Goal: Use online tool/utility: Utilize a website feature to perform a specific function

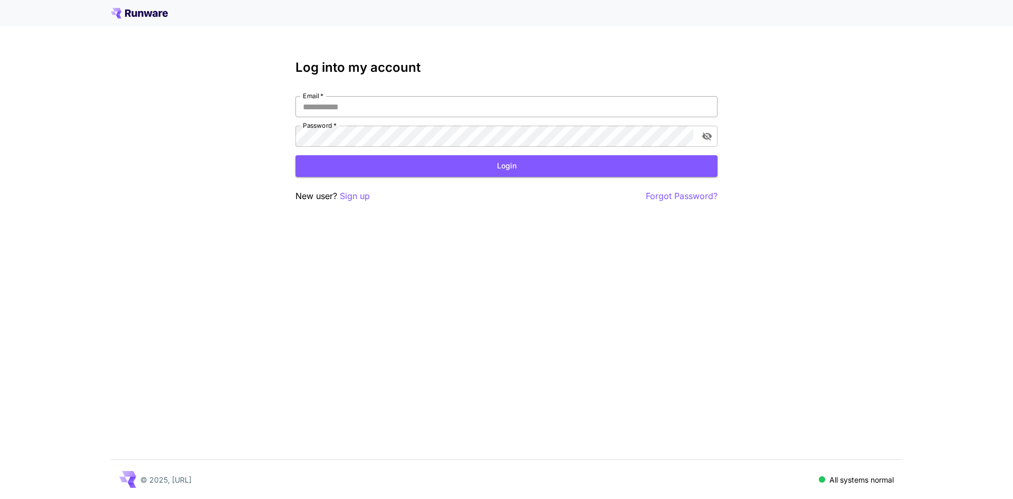
click at [344, 111] on input "Email   *" at bounding box center [507, 106] width 422 height 21
click at [494, 101] on input "Email   *" at bounding box center [507, 106] width 422 height 21
type input "**********"
click at [509, 169] on button "Login" at bounding box center [507, 166] width 422 height 22
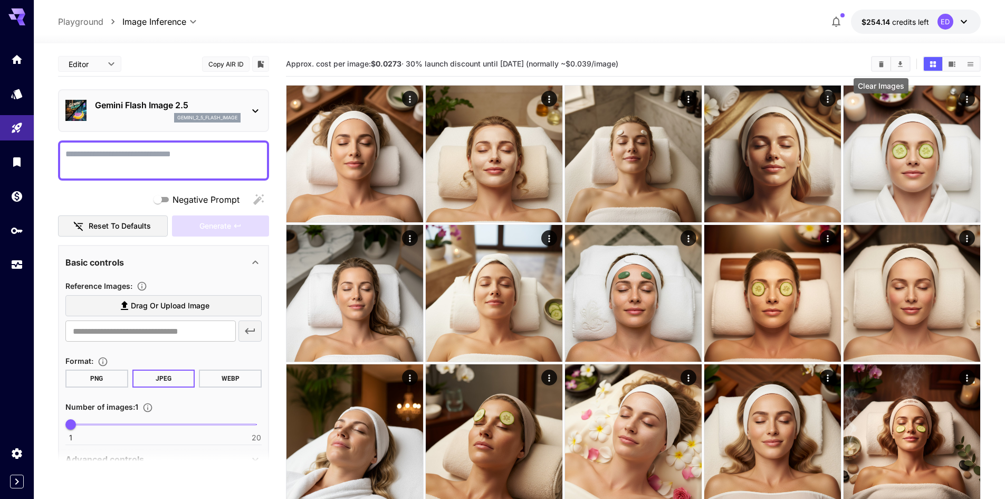
click at [885, 64] on icon "Clear Images" at bounding box center [882, 64] width 8 height 8
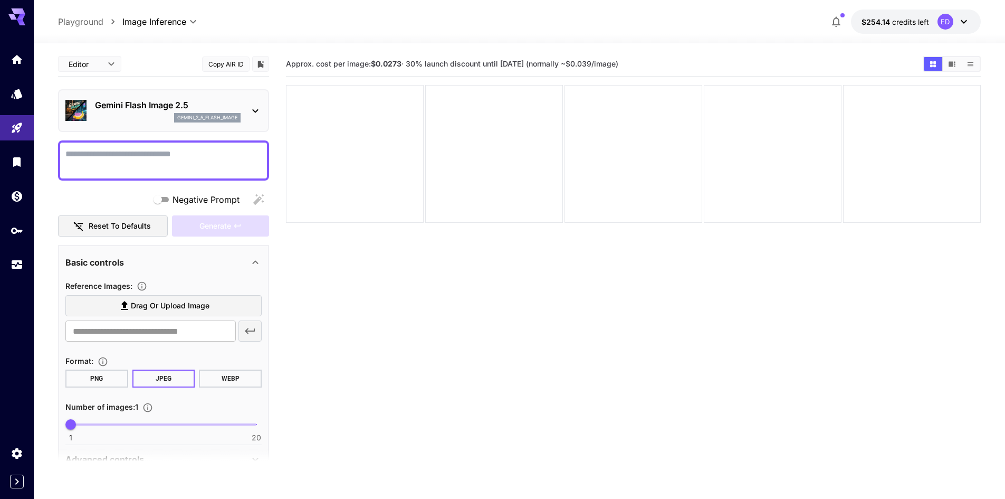
paste textarea "**********"
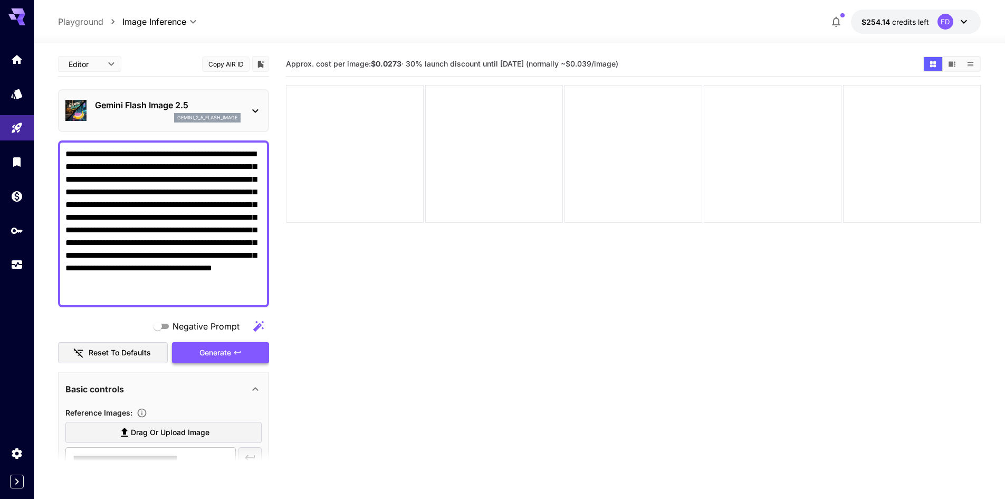
click at [216, 351] on span "Generate" at bounding box center [215, 352] width 32 height 13
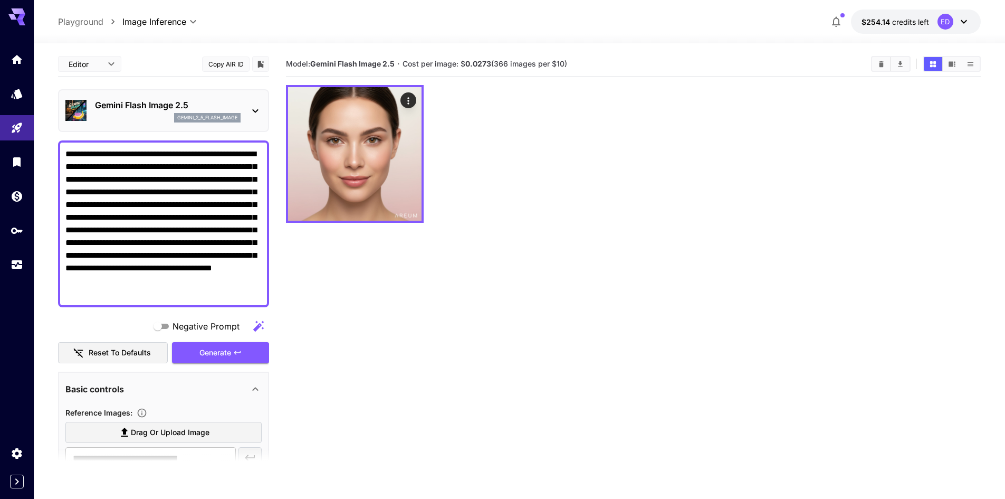
click at [258, 110] on icon at bounding box center [255, 111] width 6 height 4
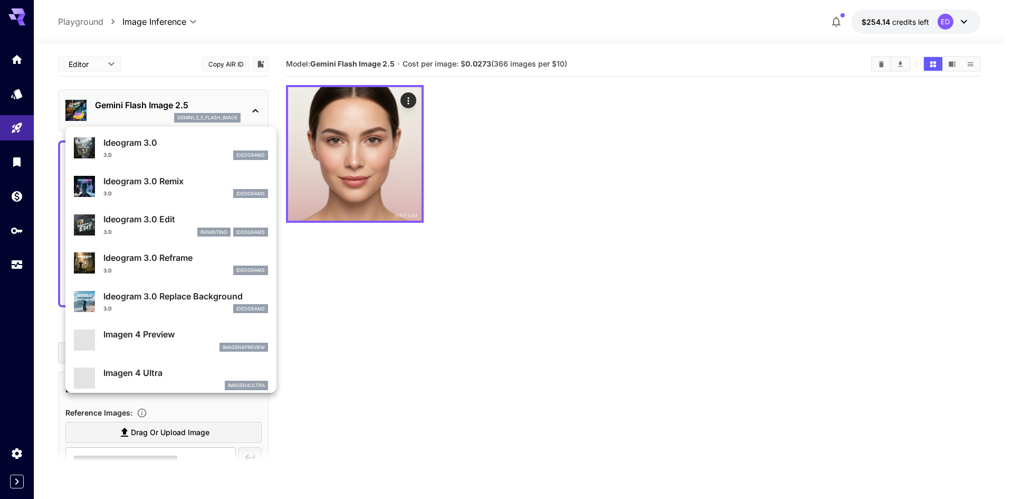
scroll to position [369, 0]
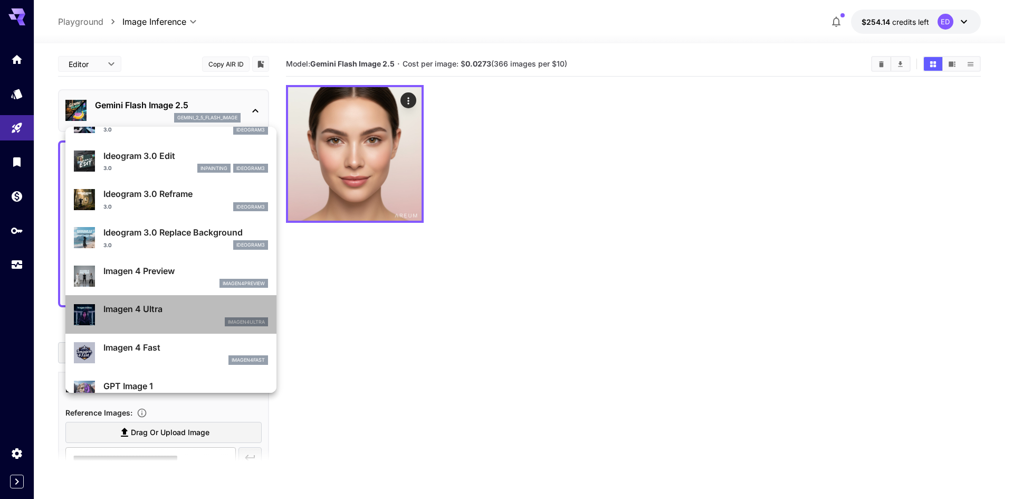
click at [175, 312] on p "Imagen 4 Ultra" at bounding box center [185, 308] width 165 height 13
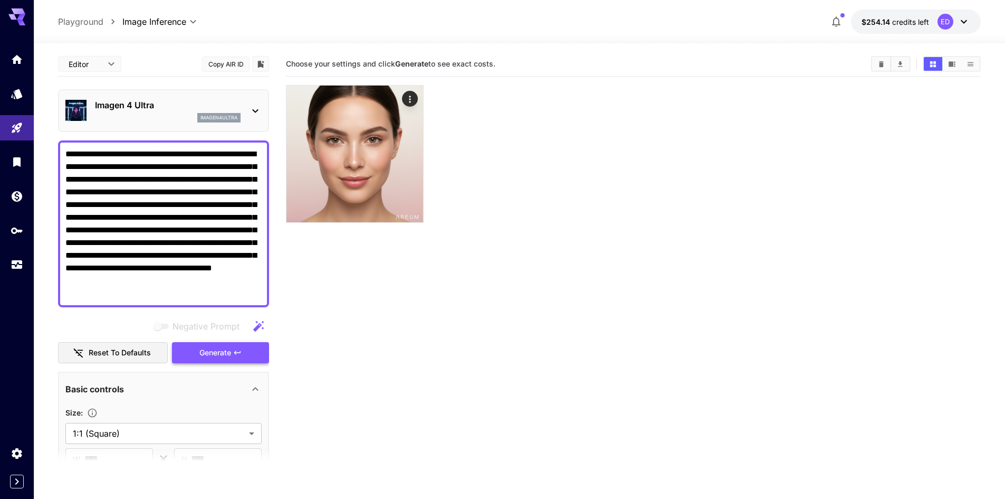
click at [215, 349] on span "Generate" at bounding box center [215, 352] width 32 height 13
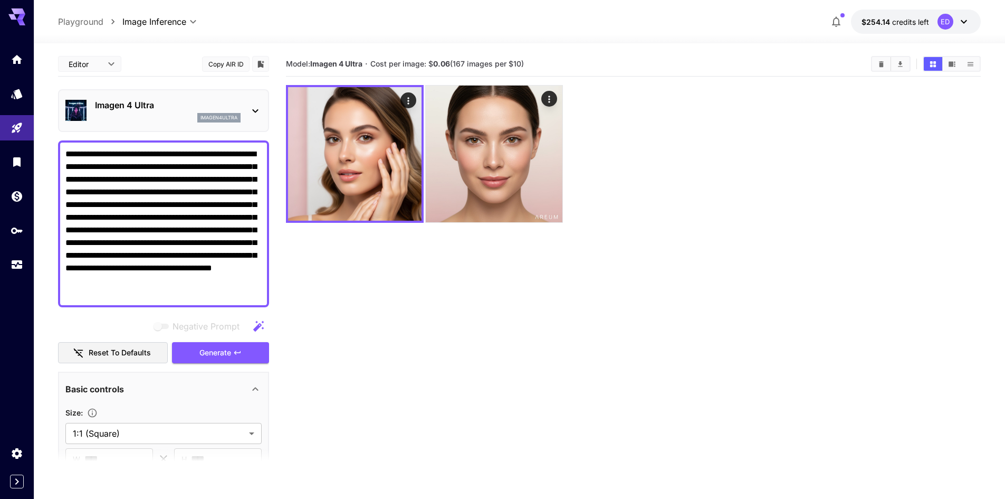
click at [215, 294] on textarea "**********" at bounding box center [163, 224] width 196 height 152
paste textarea
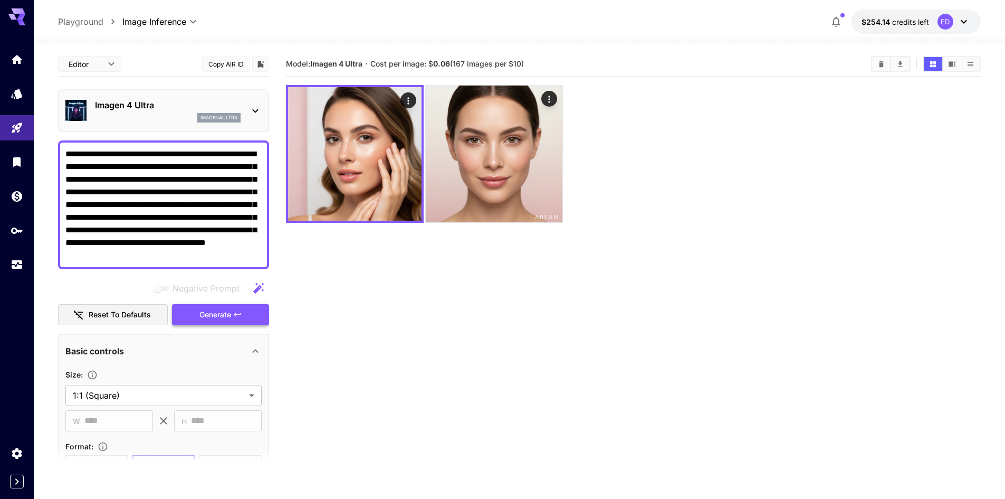
click at [219, 310] on span "Generate" at bounding box center [215, 314] width 32 height 13
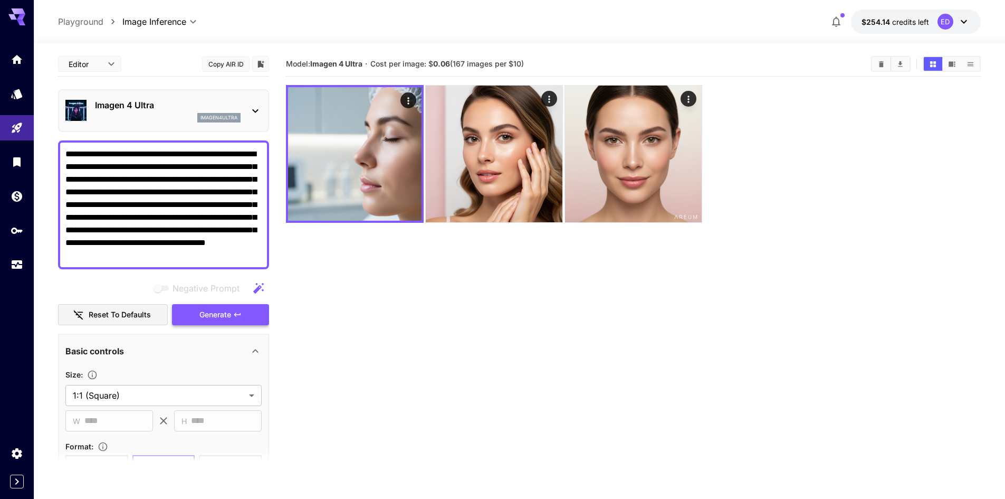
click at [262, 312] on button "Generate" at bounding box center [220, 315] width 97 height 22
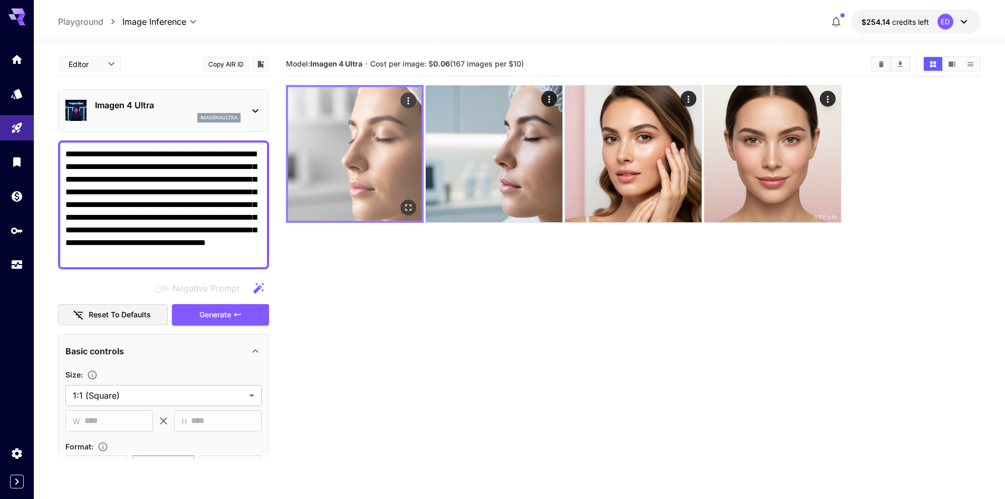
click at [396, 177] on img at bounding box center [355, 154] width 134 height 134
click at [411, 205] on icon "Open in fullscreen" at bounding box center [408, 207] width 6 height 6
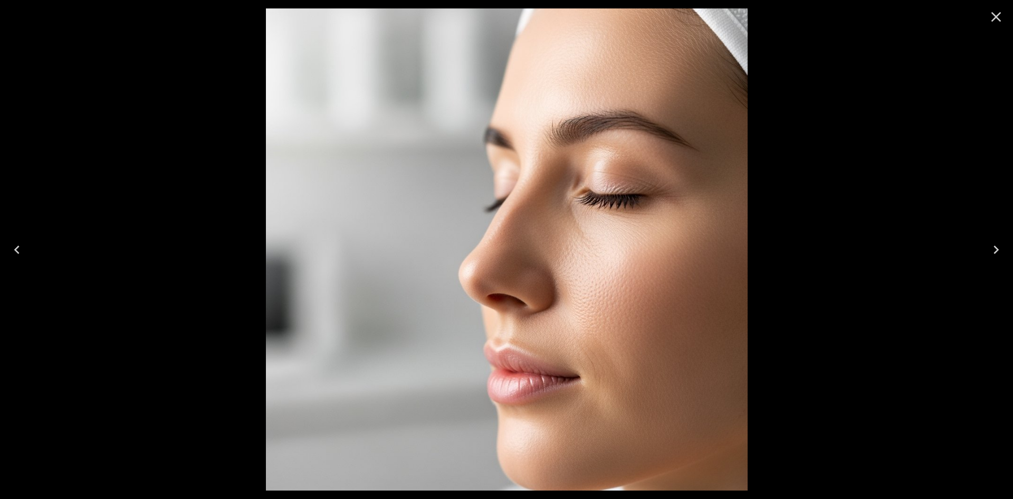
click at [997, 17] on icon "Close" at bounding box center [997, 17] width 10 height 10
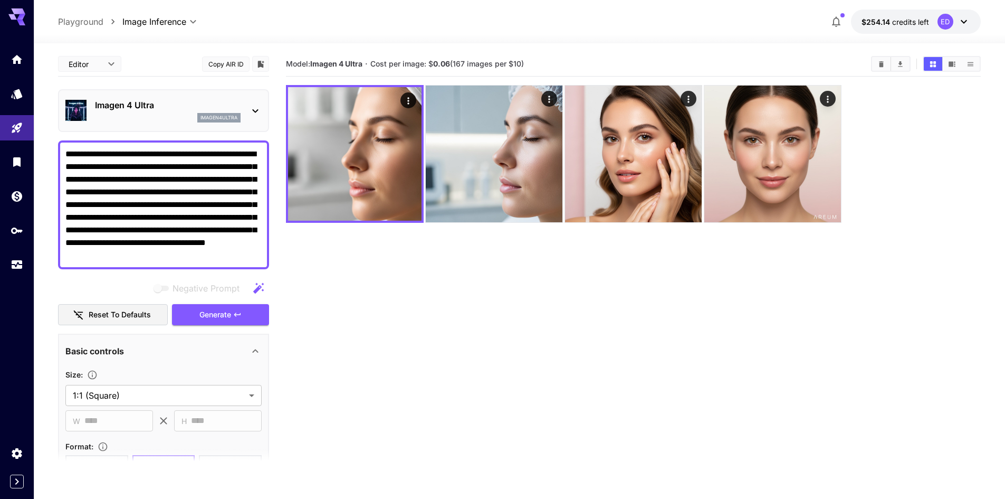
click at [254, 108] on icon at bounding box center [255, 110] width 13 height 13
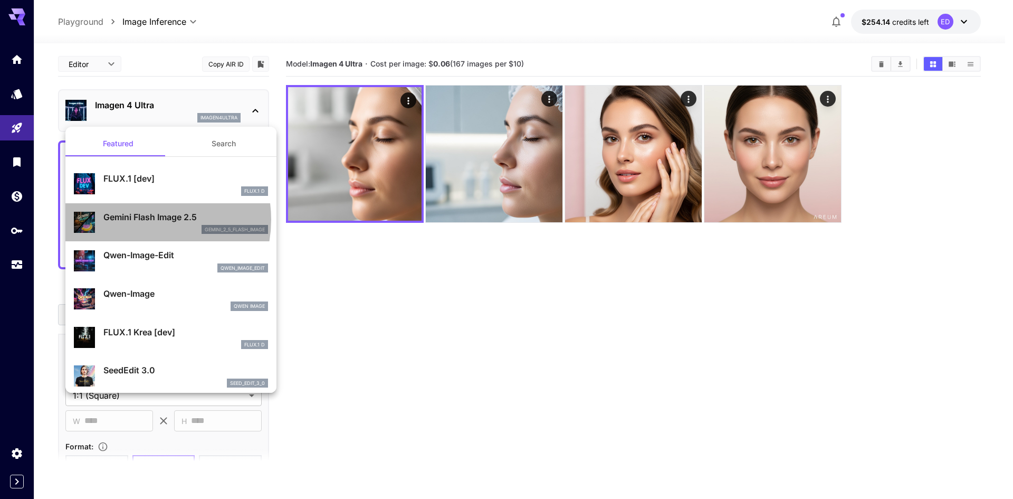
click at [143, 220] on p "Gemini Flash Image 2.5" at bounding box center [185, 217] width 165 height 13
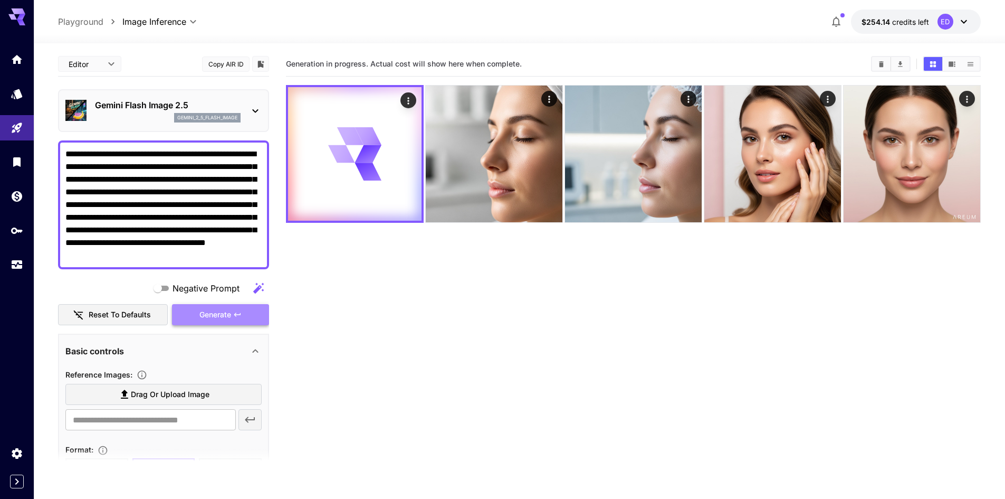
click at [232, 312] on button "Generate" at bounding box center [220, 315] width 97 height 22
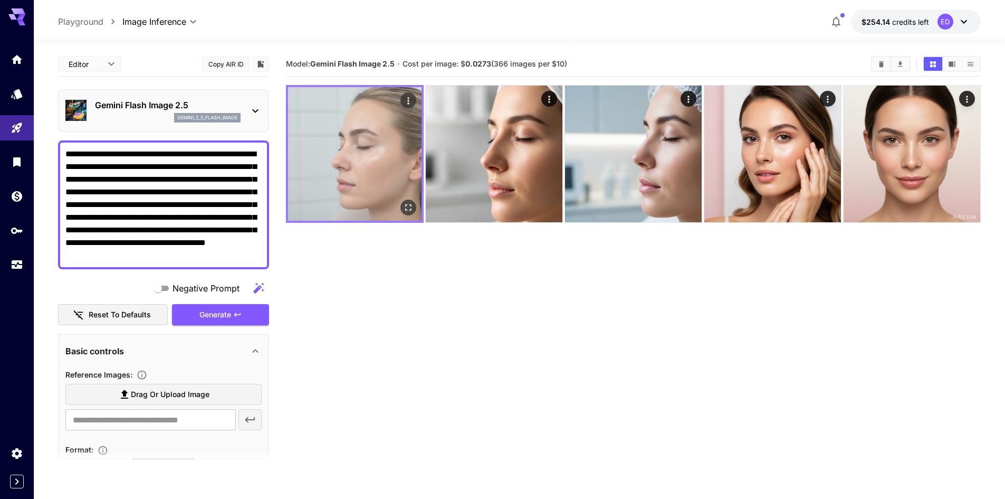
click at [379, 179] on img at bounding box center [355, 154] width 134 height 134
click at [407, 207] on icon "Open in fullscreen" at bounding box center [408, 207] width 11 height 11
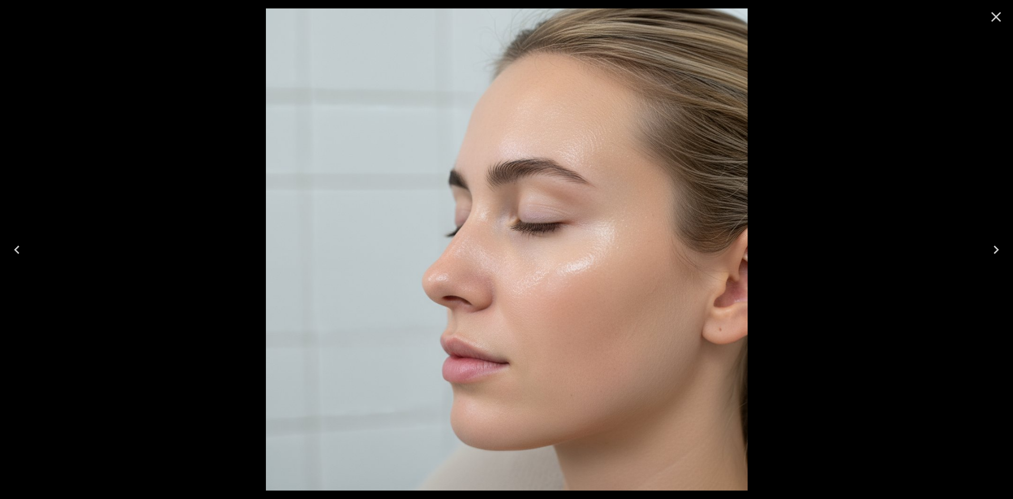
click at [997, 18] on icon "Close" at bounding box center [997, 17] width 10 height 10
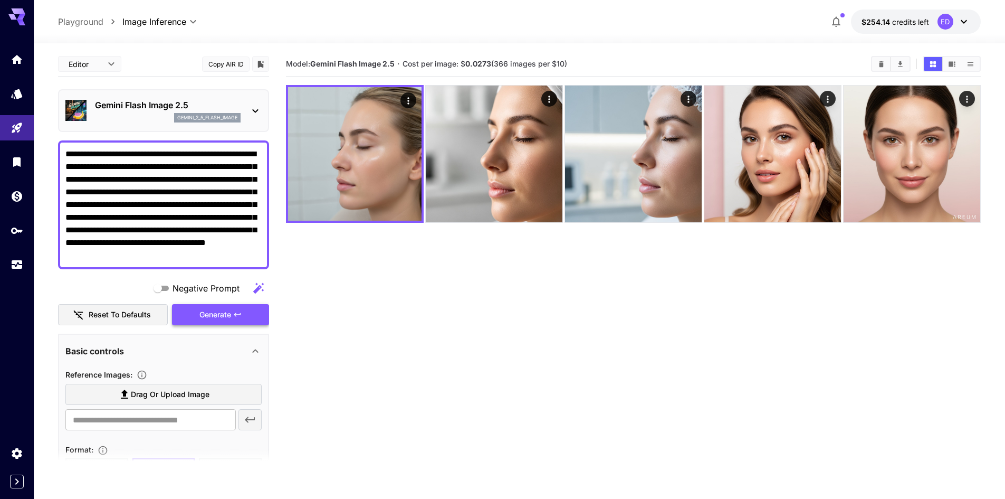
click at [229, 313] on span "Generate" at bounding box center [215, 314] width 32 height 13
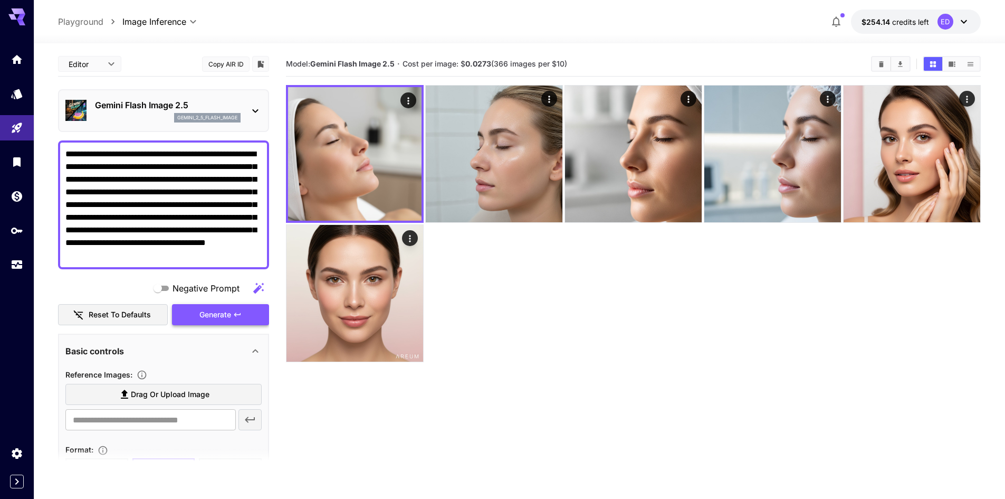
click at [211, 317] on span "Generate" at bounding box center [215, 314] width 32 height 13
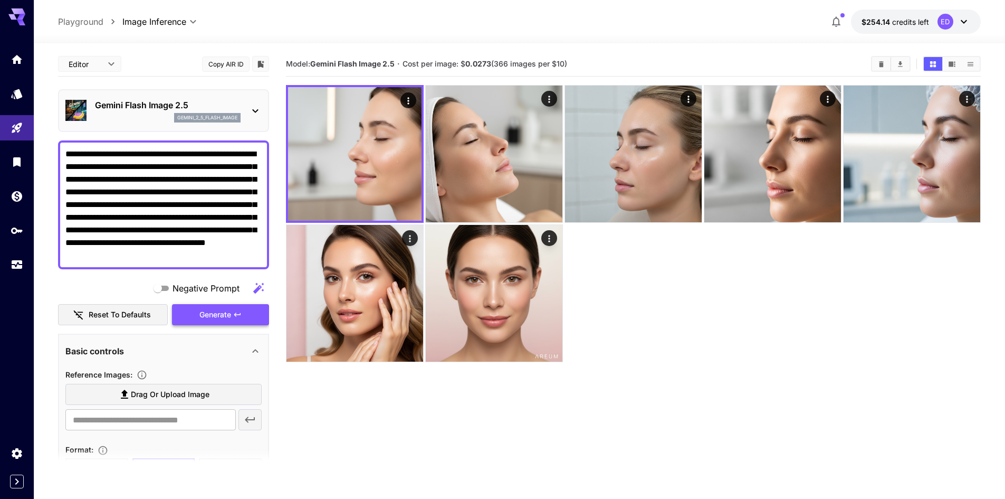
click at [232, 319] on button "Generate" at bounding box center [220, 315] width 97 height 22
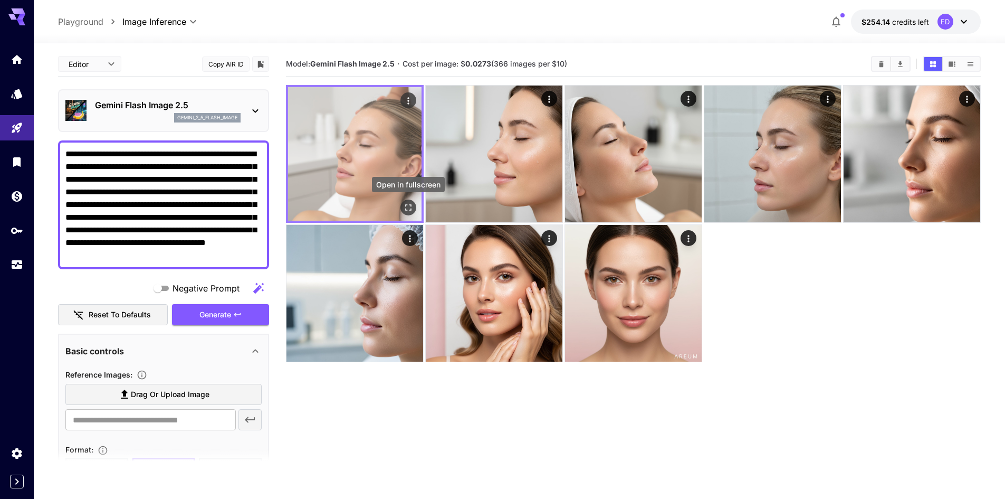
click at [409, 207] on icon "Open in fullscreen" at bounding box center [408, 207] width 11 height 11
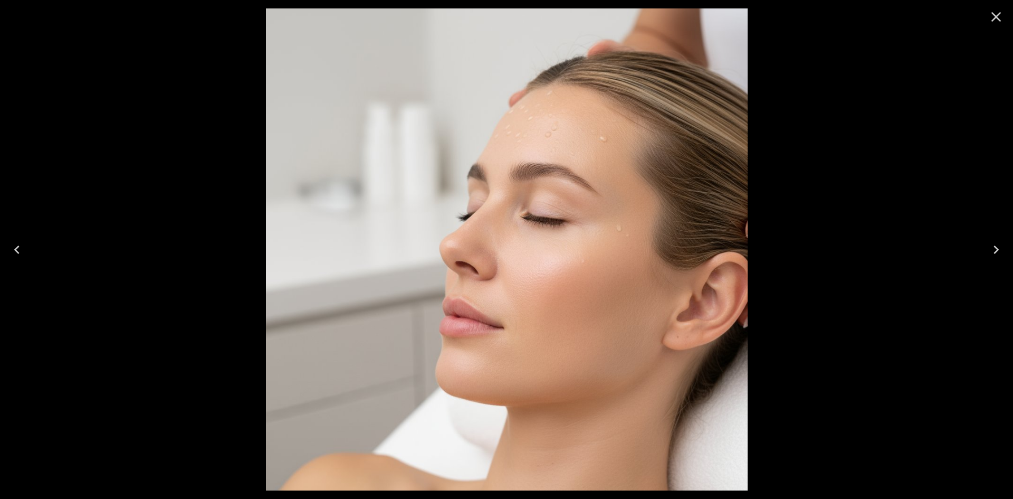
click at [992, 21] on icon "Close" at bounding box center [996, 16] width 17 height 17
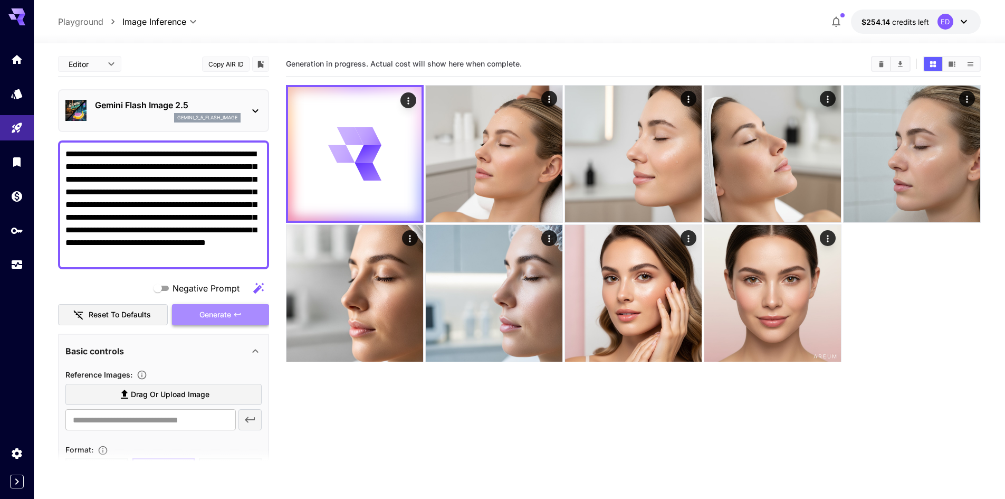
click at [215, 315] on span "Generate" at bounding box center [215, 314] width 32 height 13
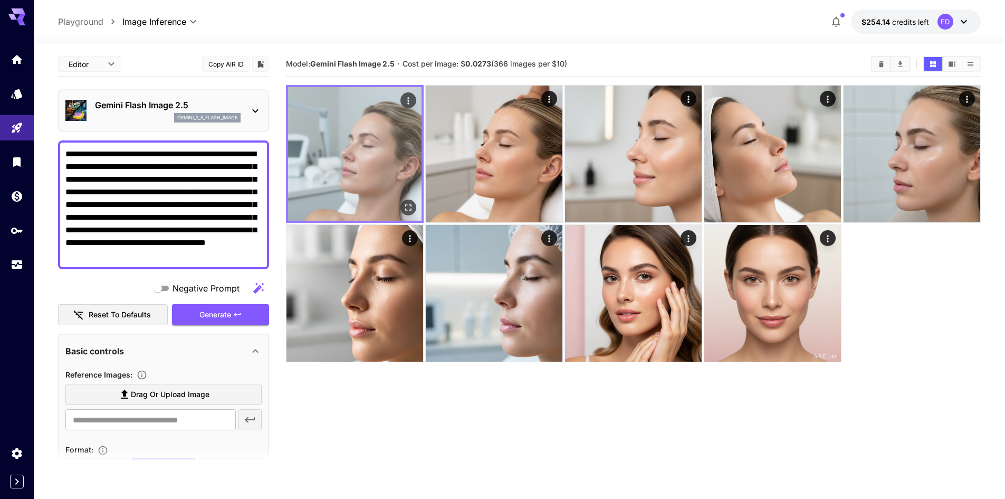
click at [370, 169] on img at bounding box center [355, 154] width 134 height 134
click at [408, 207] on icon "Open in fullscreen" at bounding box center [408, 207] width 11 height 11
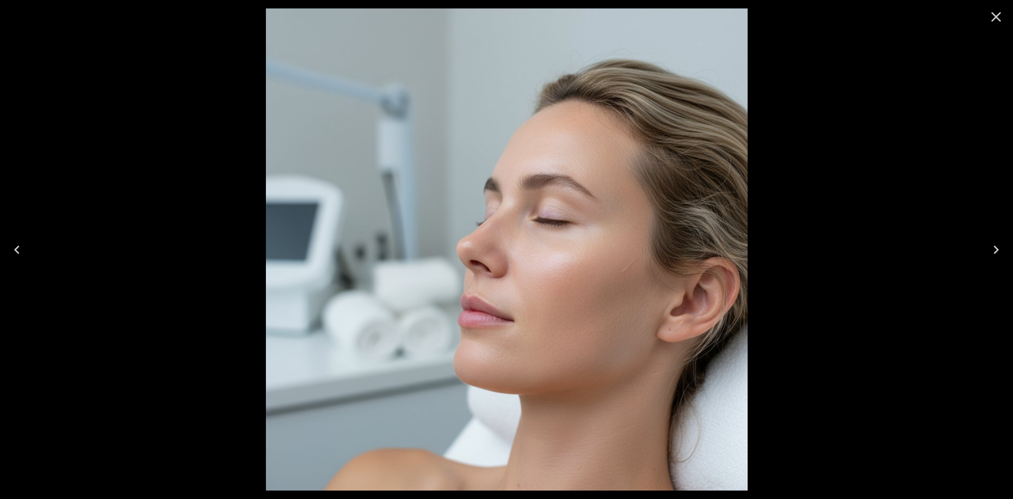
click at [996, 13] on icon "Close" at bounding box center [996, 16] width 17 height 17
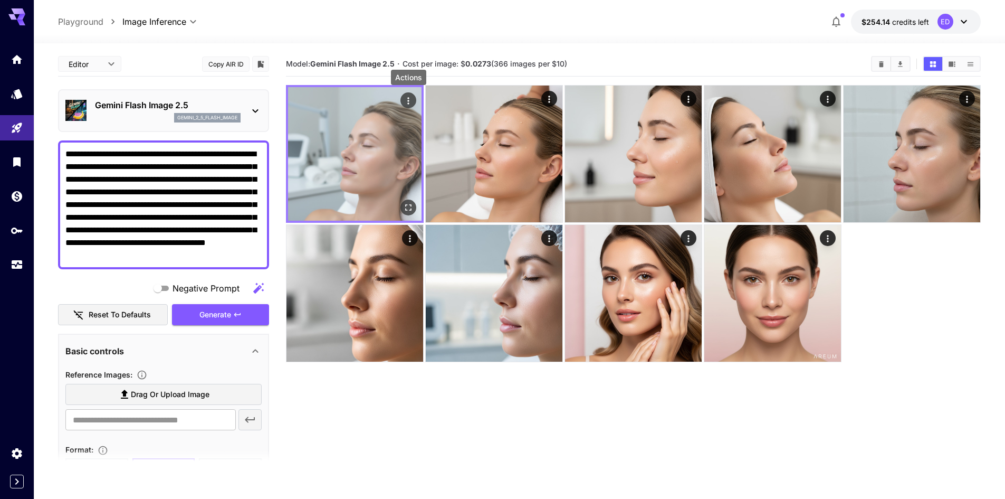
click at [409, 98] on icon "Actions" at bounding box center [408, 100] width 2 height 7
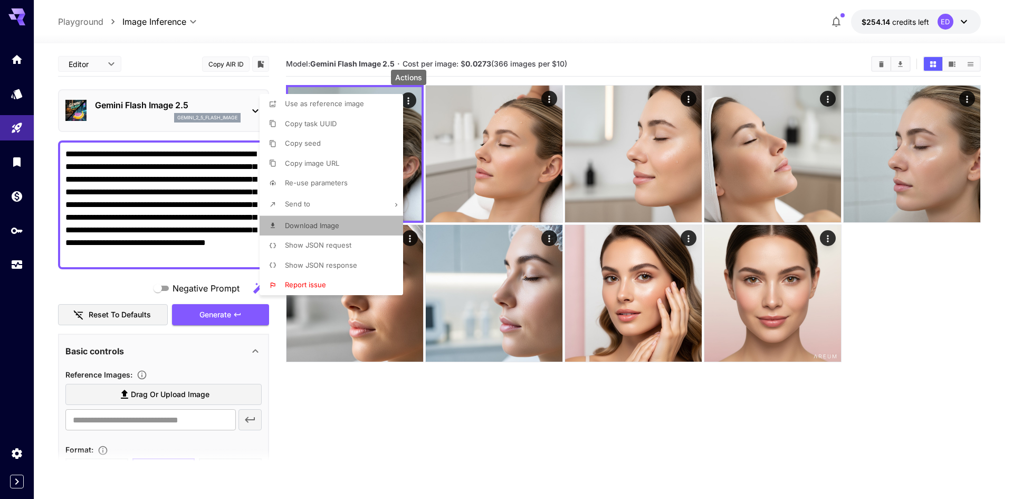
click at [325, 230] on p "Download Image" at bounding box center [312, 226] width 54 height 11
click at [700, 442] on div at bounding box center [506, 249] width 1013 height 499
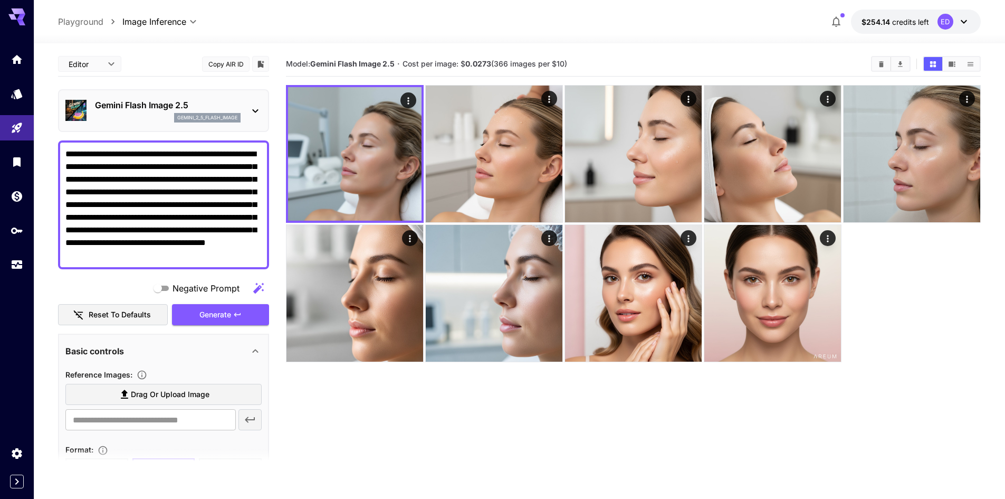
drag, startPoint x: 249, startPoint y: 258, endPoint x: 37, endPoint y: 150, distance: 237.4
click at [37, 150] on section "**********" at bounding box center [520, 312] width 972 height 539
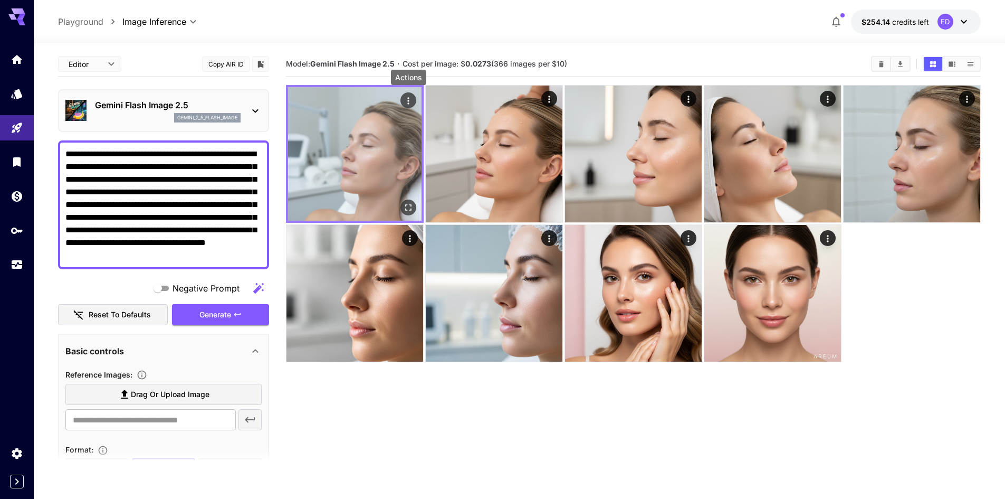
click at [406, 98] on icon "Actions" at bounding box center [408, 101] width 11 height 11
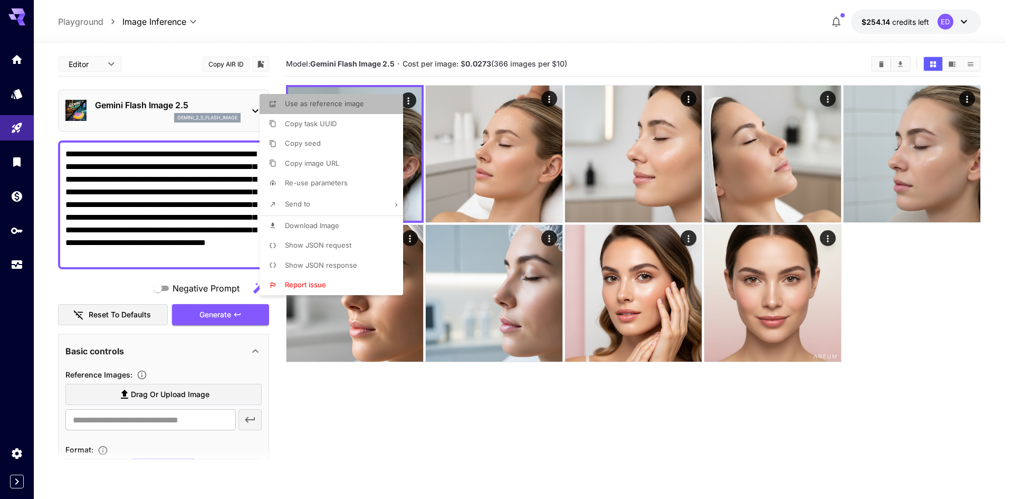
click at [311, 103] on span "Use as reference image" at bounding box center [324, 103] width 79 height 8
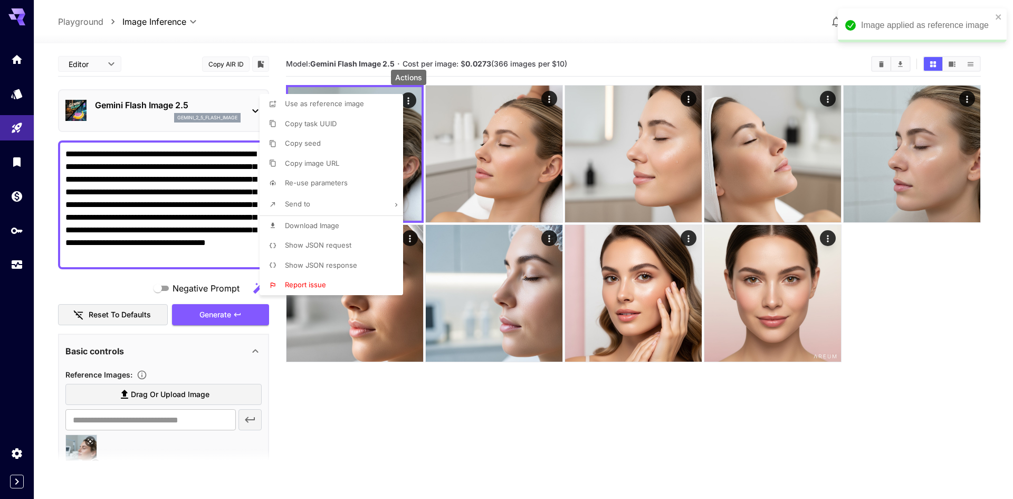
click at [140, 228] on div at bounding box center [506, 249] width 1013 height 499
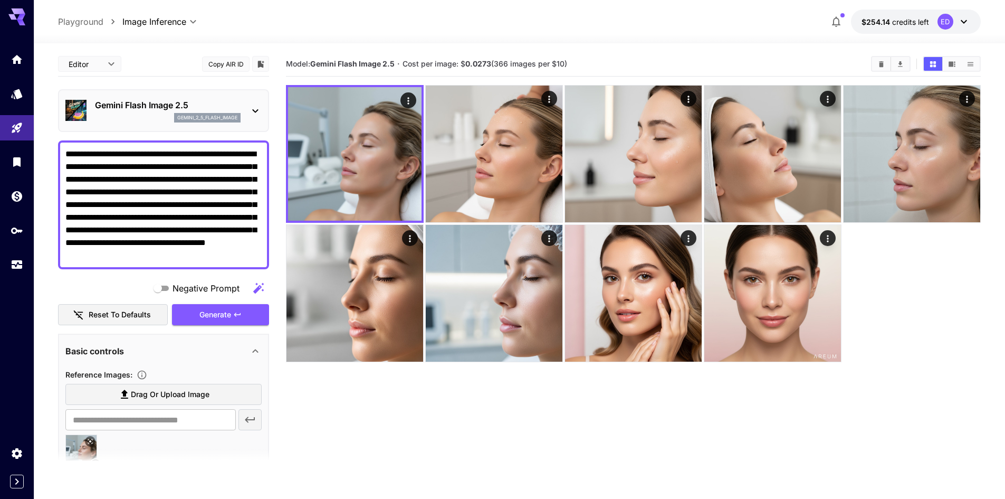
click at [188, 256] on textarea "**********" at bounding box center [163, 205] width 196 height 114
paste textarea
click at [217, 315] on span "Generate" at bounding box center [215, 314] width 32 height 13
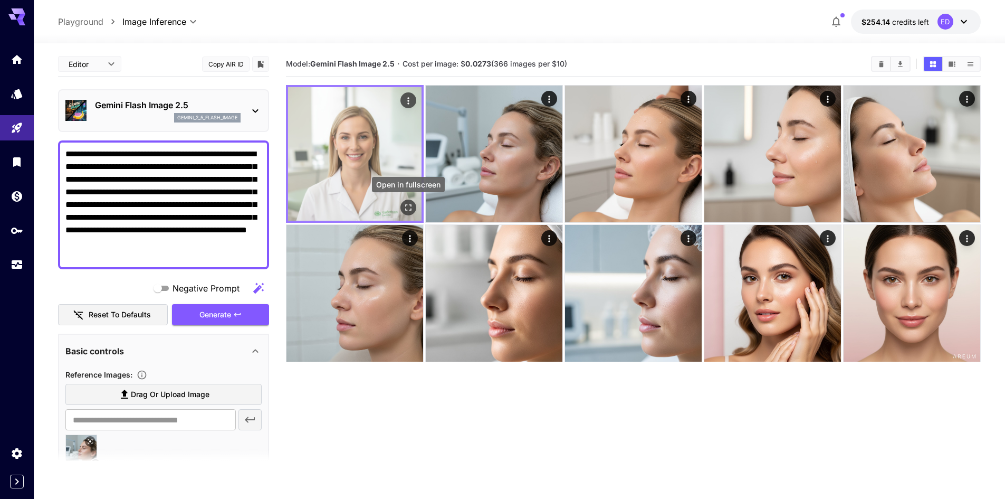
click at [408, 206] on icon "Open in fullscreen" at bounding box center [408, 207] width 11 height 11
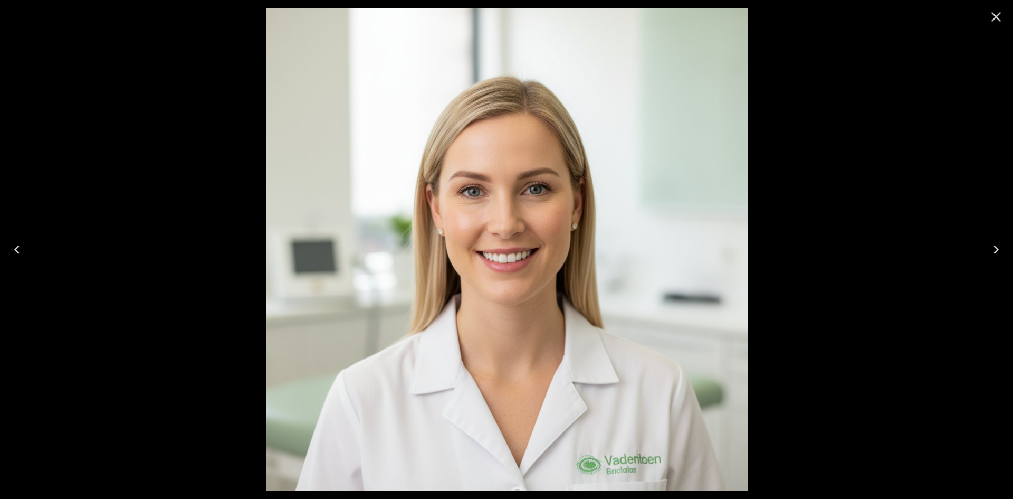
click at [1000, 20] on icon "Close" at bounding box center [996, 16] width 17 height 17
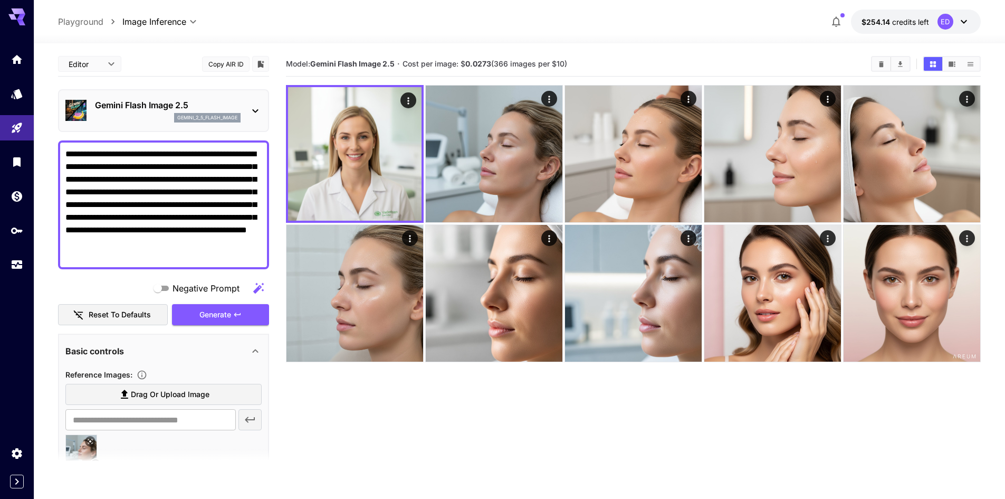
click at [203, 258] on textarea "**********" at bounding box center [163, 205] width 196 height 114
click at [204, 240] on textarea "**********" at bounding box center [163, 205] width 196 height 114
paste textarea "********"
type textarea "**********"
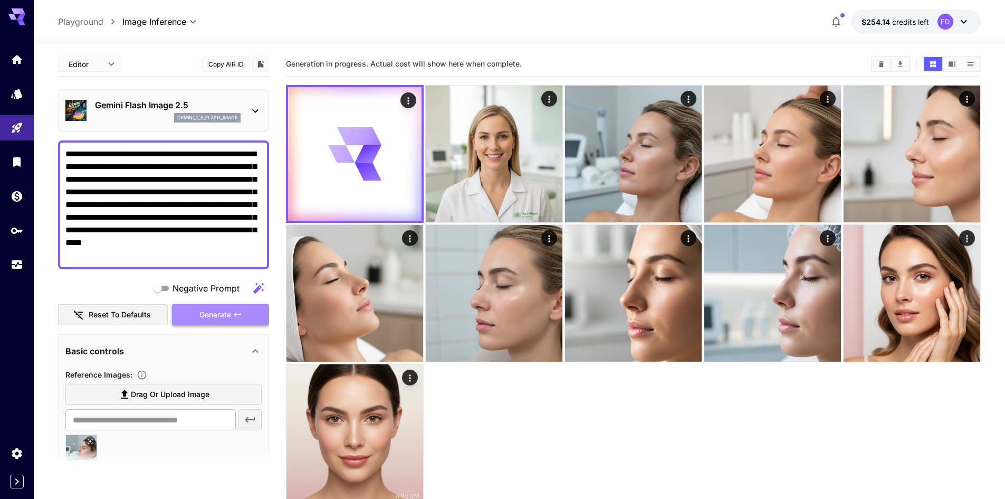
click at [230, 315] on span "Generate" at bounding box center [215, 314] width 32 height 13
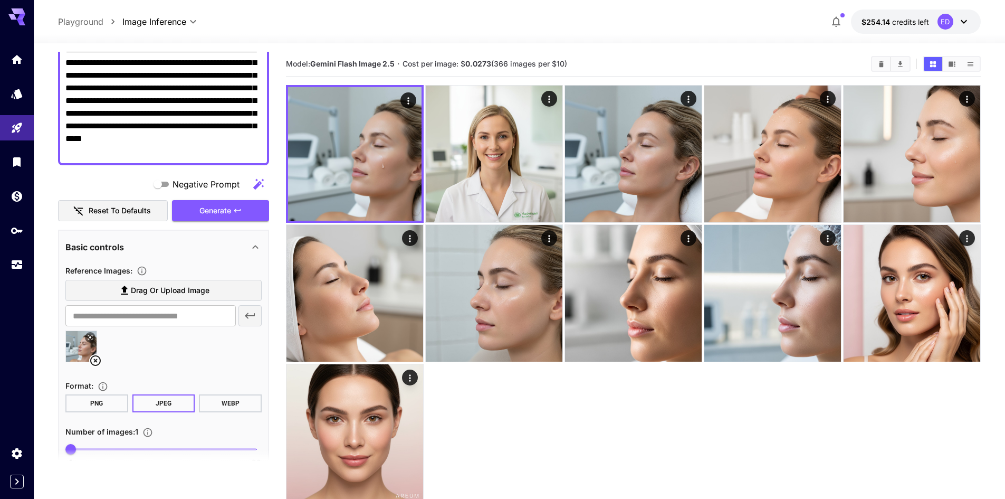
scroll to position [106, 0]
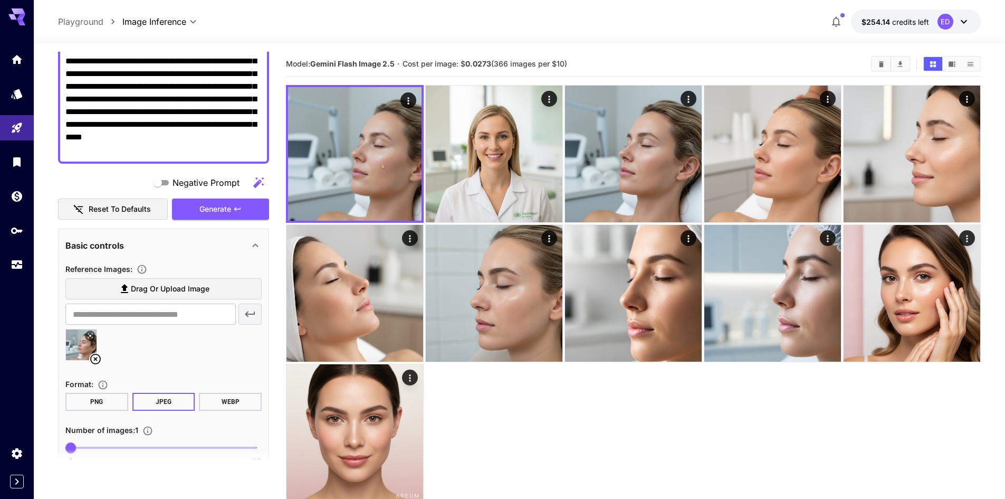
click at [96, 359] on icon at bounding box center [95, 359] width 11 height 11
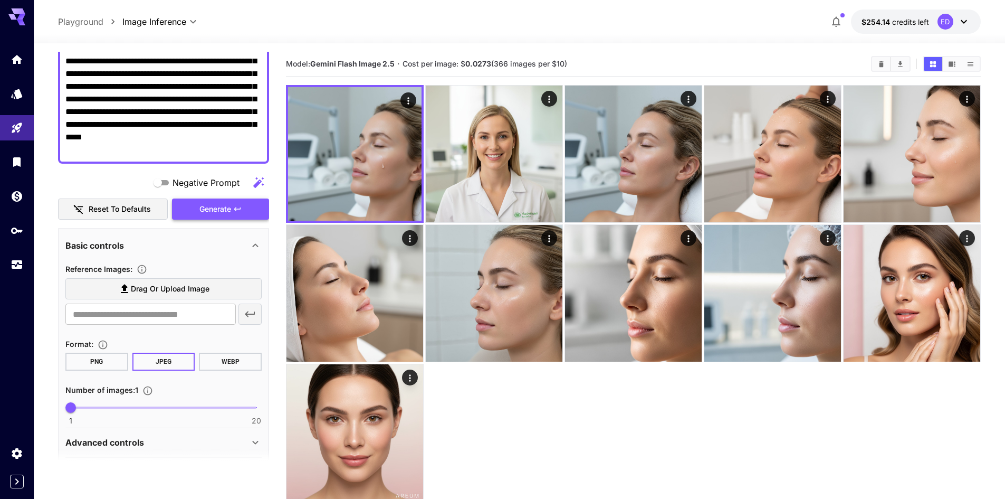
click at [213, 208] on span "Generate" at bounding box center [215, 209] width 32 height 13
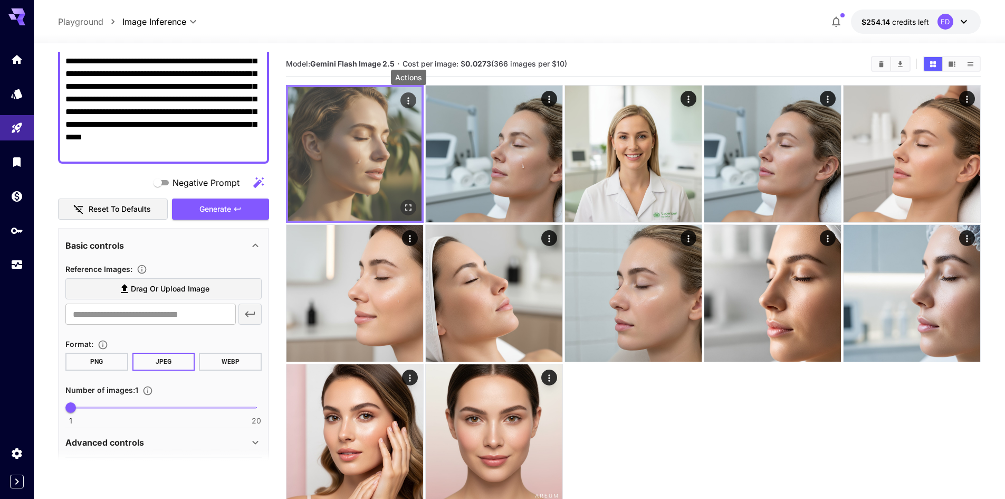
click at [408, 99] on icon "Actions" at bounding box center [408, 101] width 11 height 11
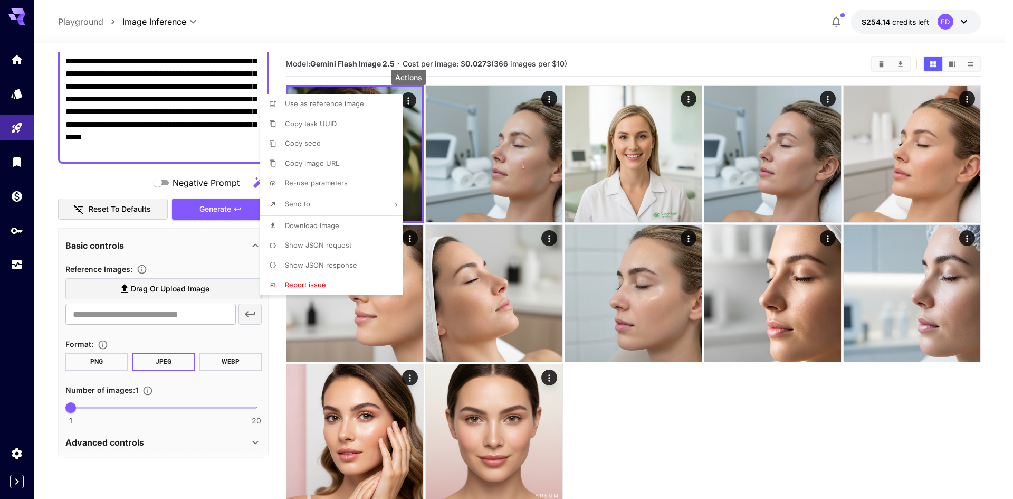
click at [663, 398] on div at bounding box center [506, 249] width 1013 height 499
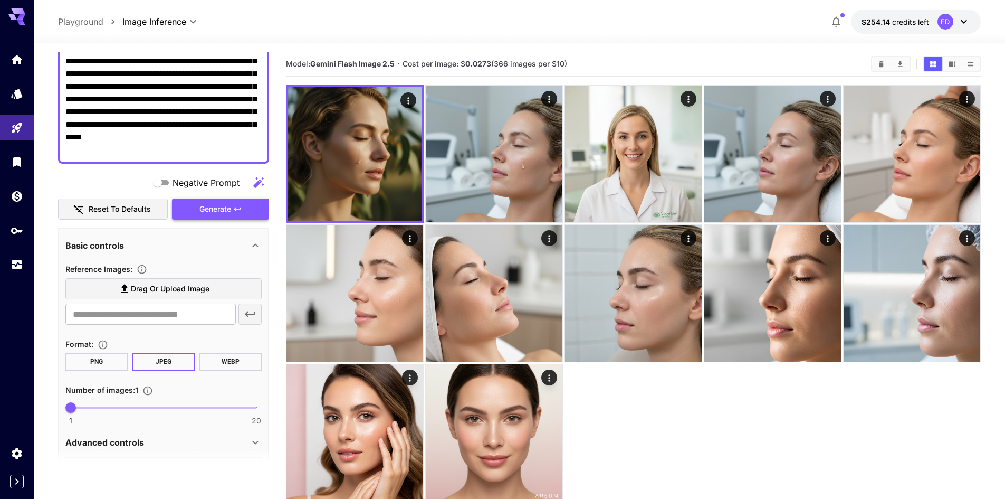
click at [194, 216] on button "Generate" at bounding box center [220, 209] width 97 height 22
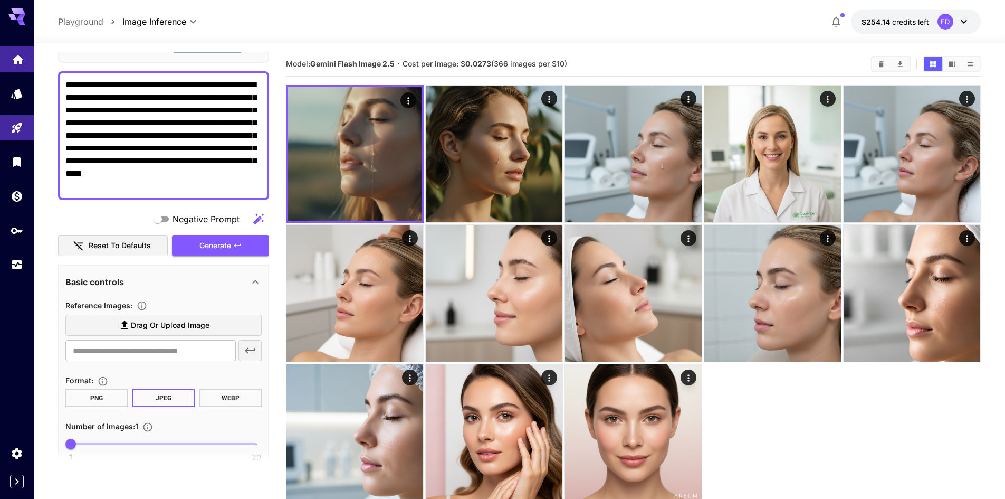
scroll to position [0, 0]
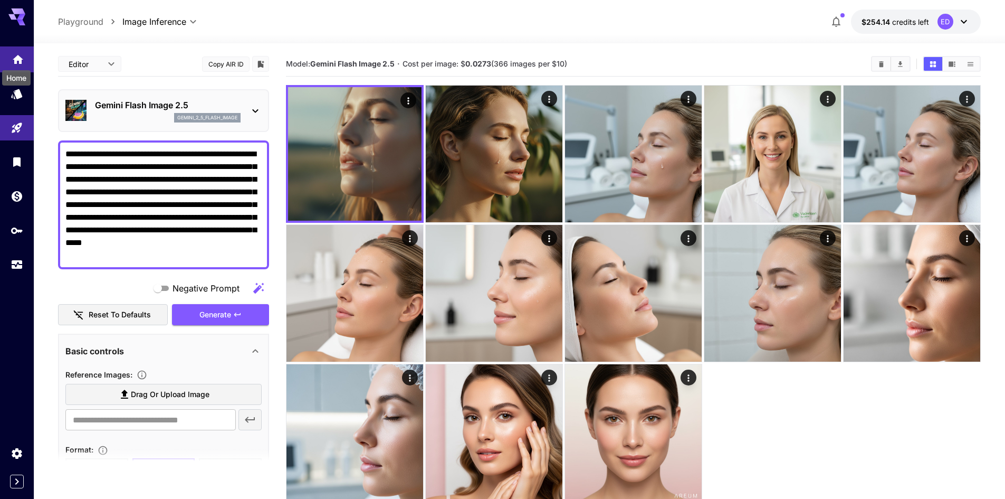
drag, startPoint x: 153, startPoint y: 151, endPoint x: 23, endPoint y: 49, distance: 165.7
click at [23, 49] on div "**********" at bounding box center [502, 291] width 1005 height 582
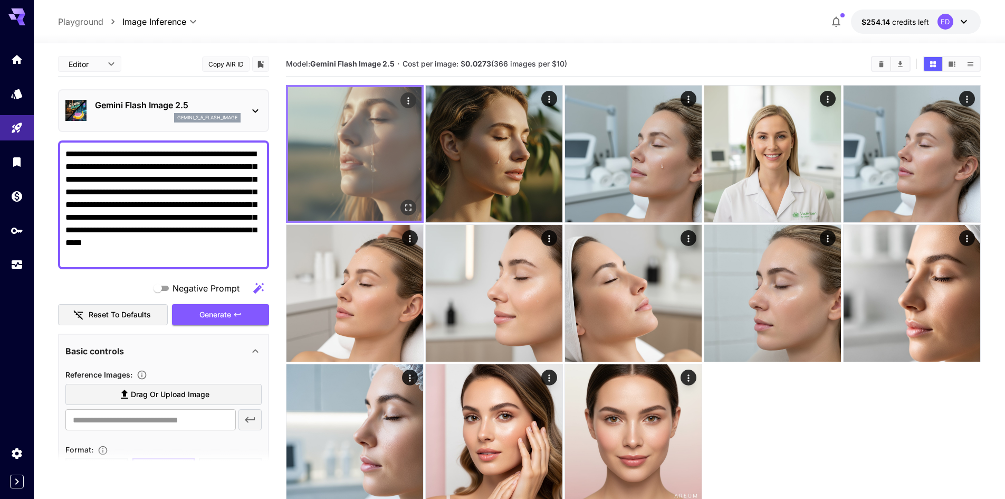
paste textarea "**********"
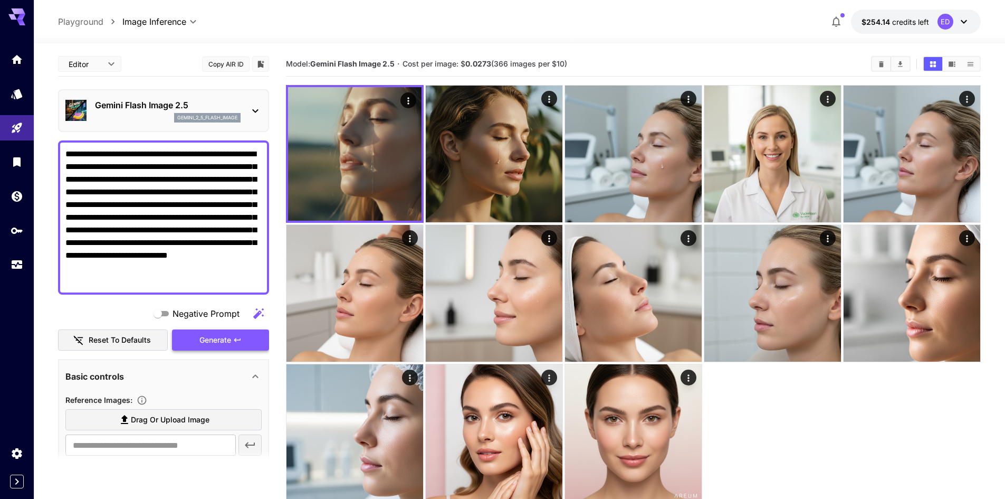
click at [223, 339] on span "Generate" at bounding box center [215, 340] width 32 height 13
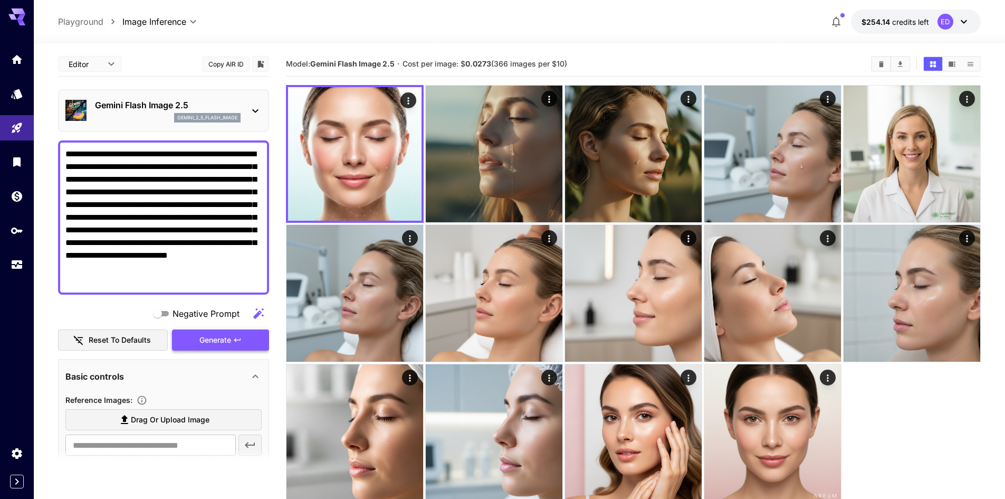
click at [231, 341] on span "Generate" at bounding box center [215, 340] width 32 height 13
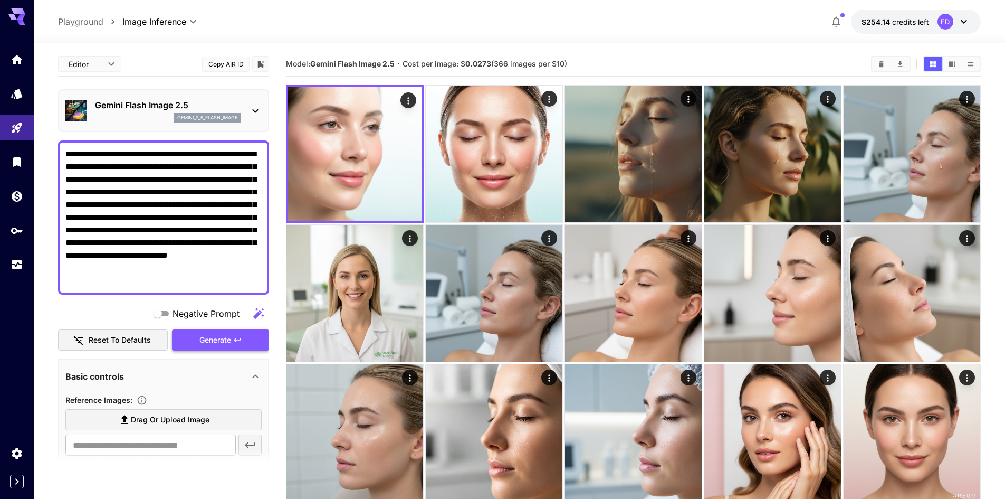
click at [225, 339] on span "Generate" at bounding box center [215, 340] width 32 height 13
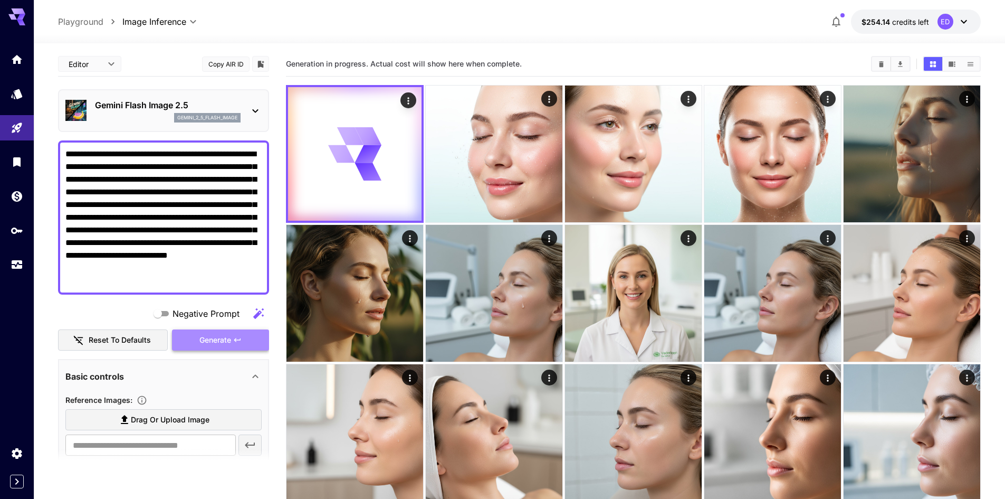
click at [217, 339] on span "Generate" at bounding box center [215, 340] width 32 height 13
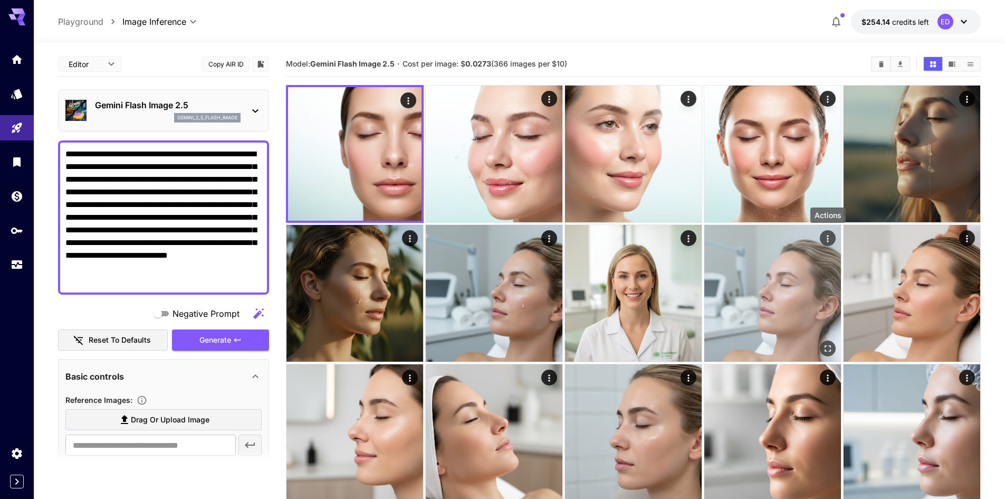
click at [825, 237] on icon "Actions" at bounding box center [828, 238] width 11 height 11
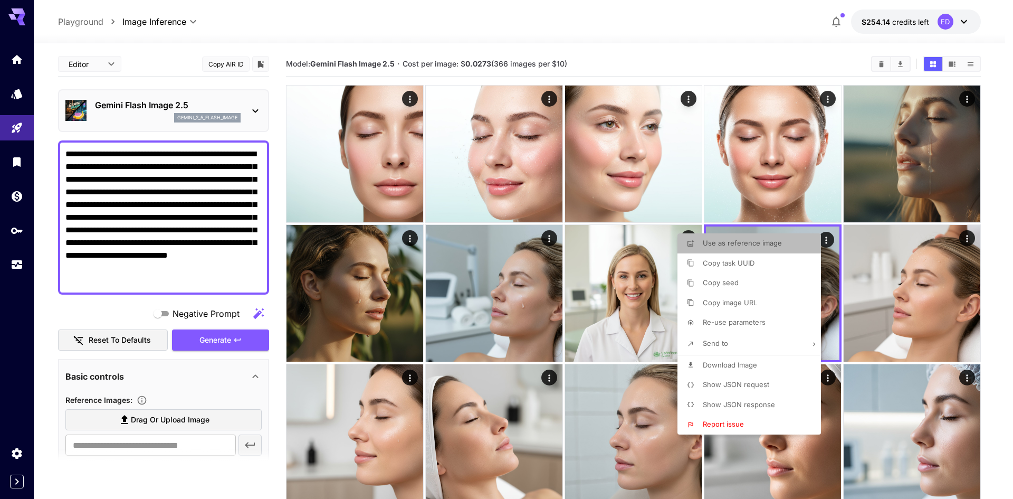
click at [733, 243] on span "Use as reference image" at bounding box center [742, 243] width 79 height 8
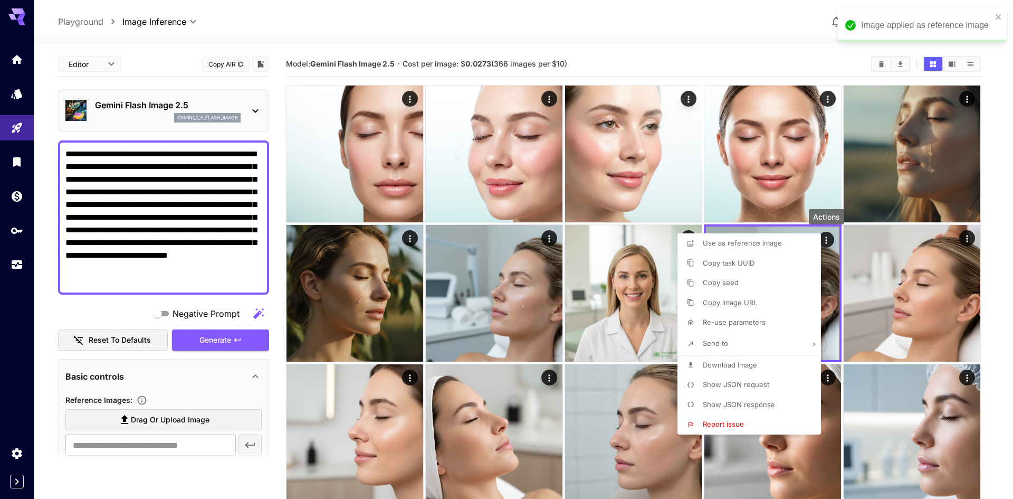
click at [218, 340] on div at bounding box center [506, 249] width 1013 height 499
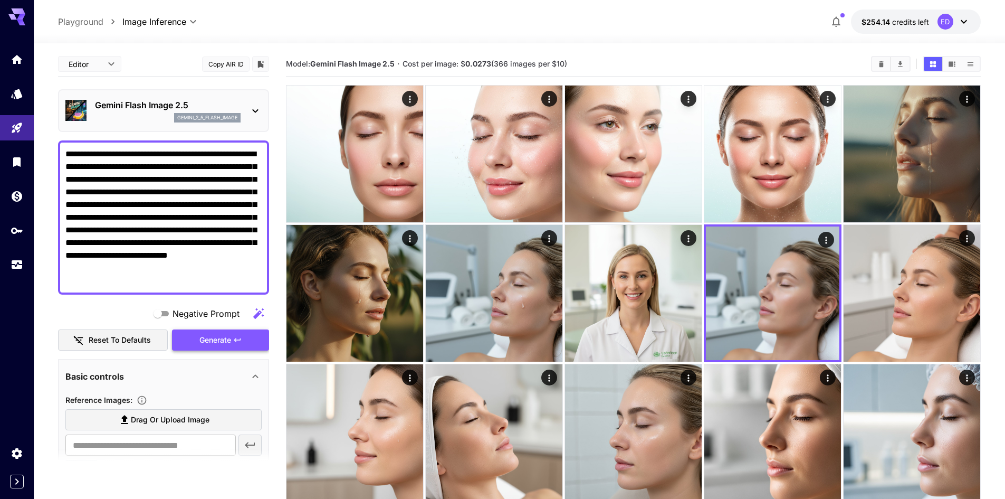
click at [216, 339] on span "Generate" at bounding box center [215, 340] width 32 height 13
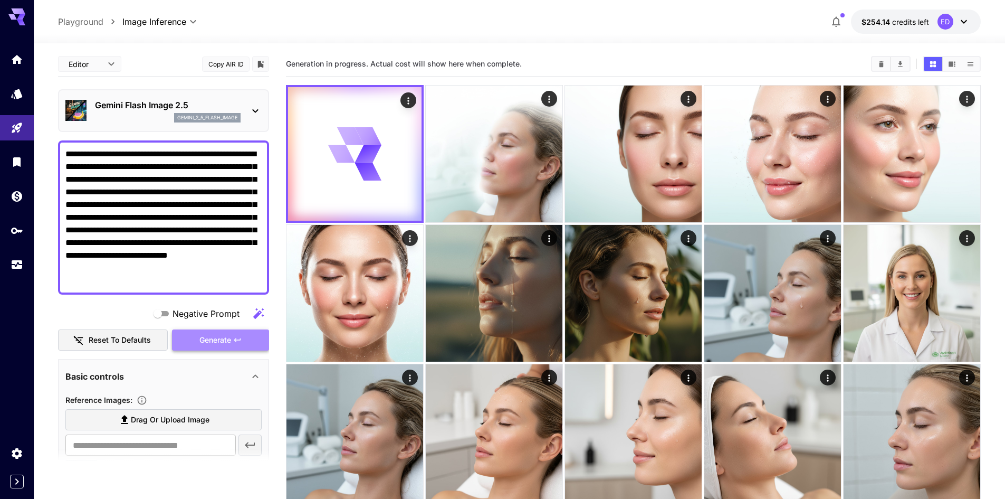
click at [211, 338] on span "Generate" at bounding box center [215, 340] width 32 height 13
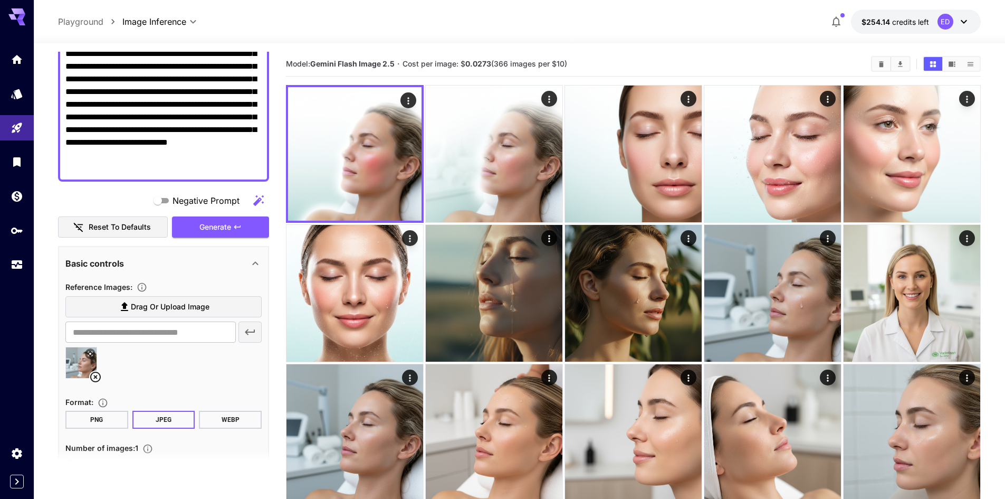
scroll to position [103, 0]
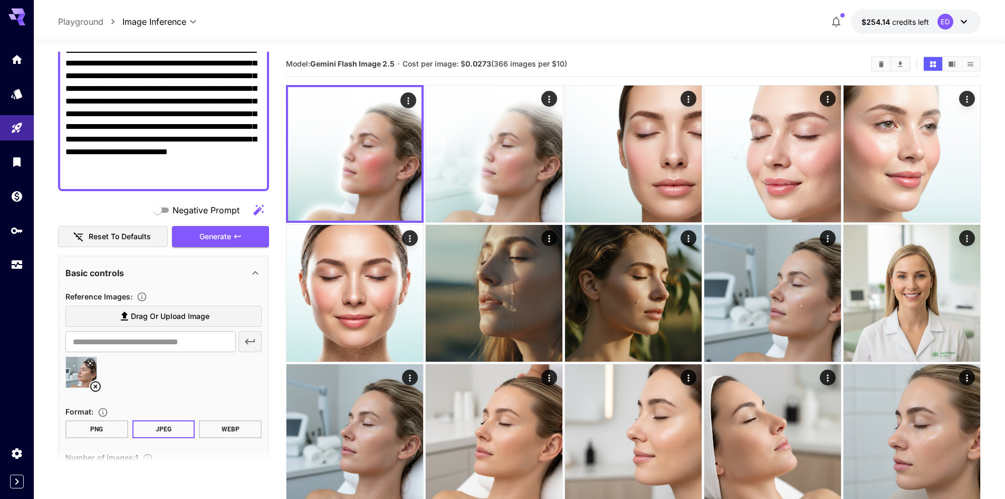
click at [92, 385] on icon at bounding box center [95, 386] width 13 height 13
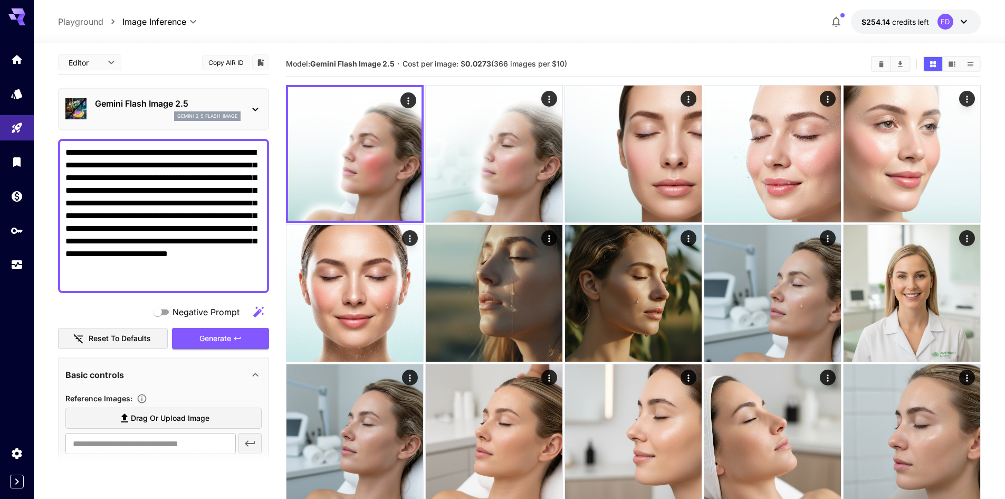
scroll to position [0, 0]
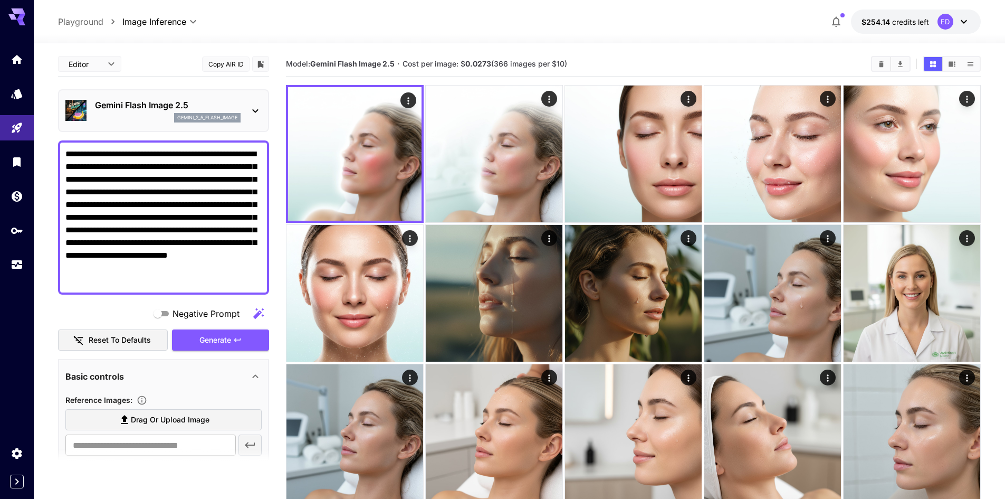
click at [262, 109] on div "Gemini Flash Image 2.5 gemini_2_5_flash_image" at bounding box center [163, 110] width 211 height 43
click at [257, 110] on icon at bounding box center [255, 111] width 6 height 4
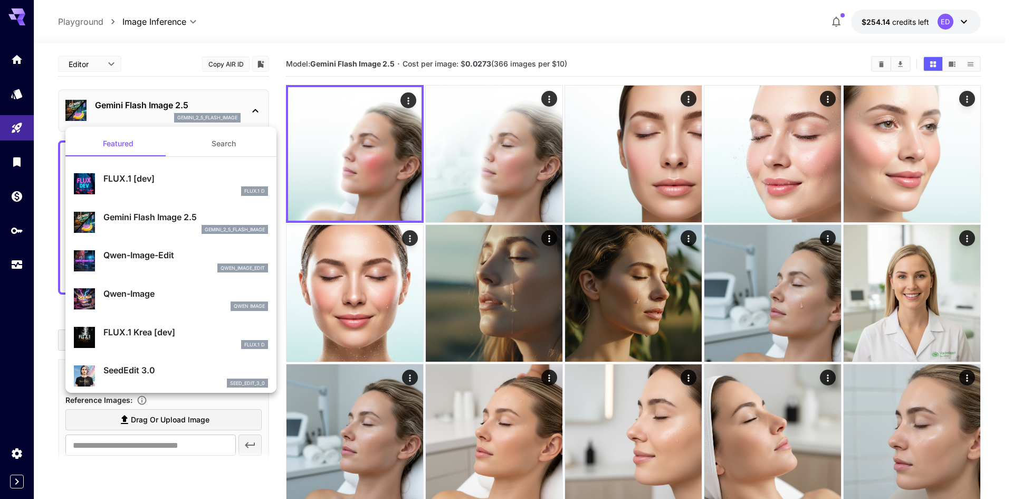
click at [257, 110] on div at bounding box center [506, 249] width 1013 height 499
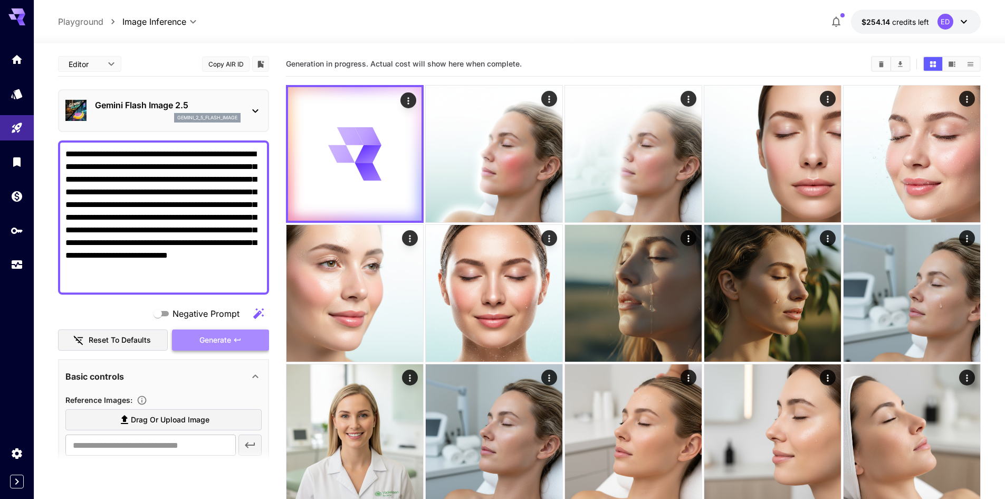
click at [205, 337] on span "Generate" at bounding box center [215, 340] width 32 height 13
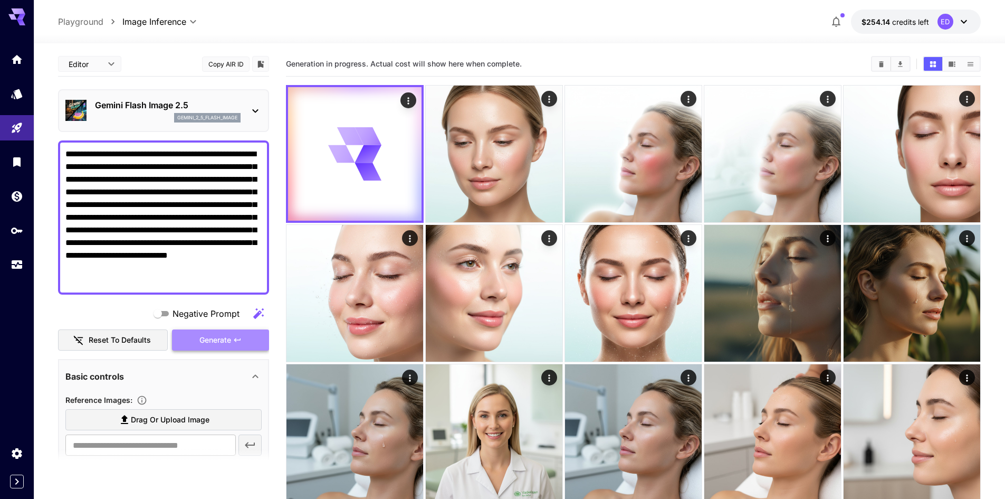
click at [203, 334] on span "Generate" at bounding box center [215, 340] width 32 height 13
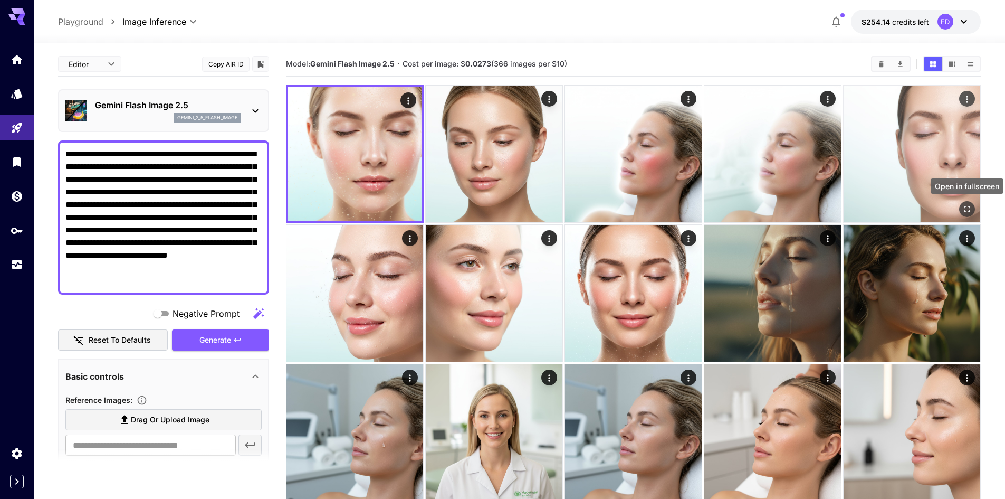
click at [963, 207] on icon "Open in fullscreen" at bounding box center [967, 209] width 11 height 11
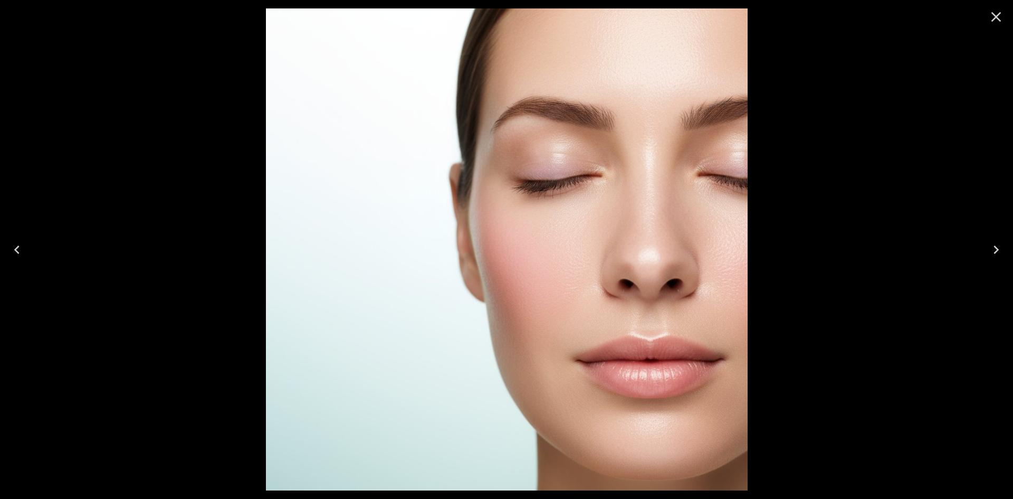
click at [996, 18] on icon "Close" at bounding box center [997, 17] width 10 height 10
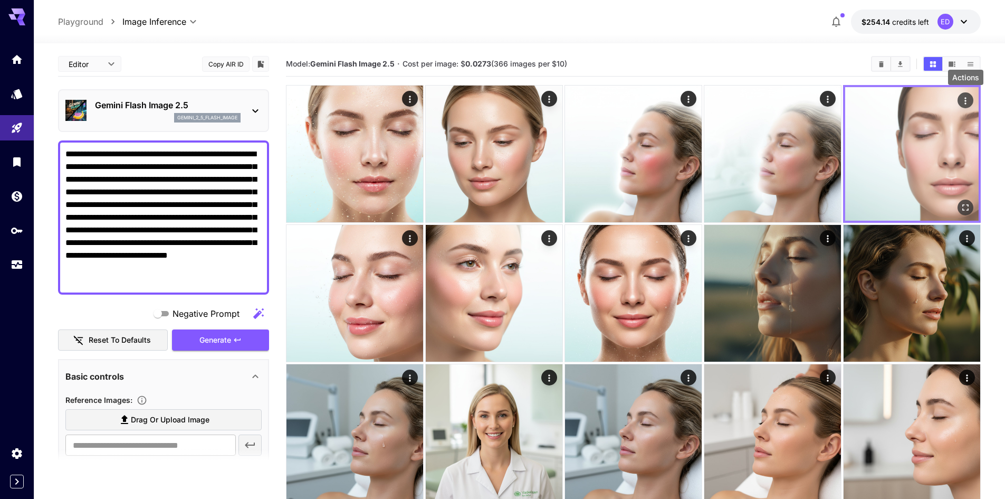
click at [965, 96] on icon "Actions" at bounding box center [965, 101] width 11 height 11
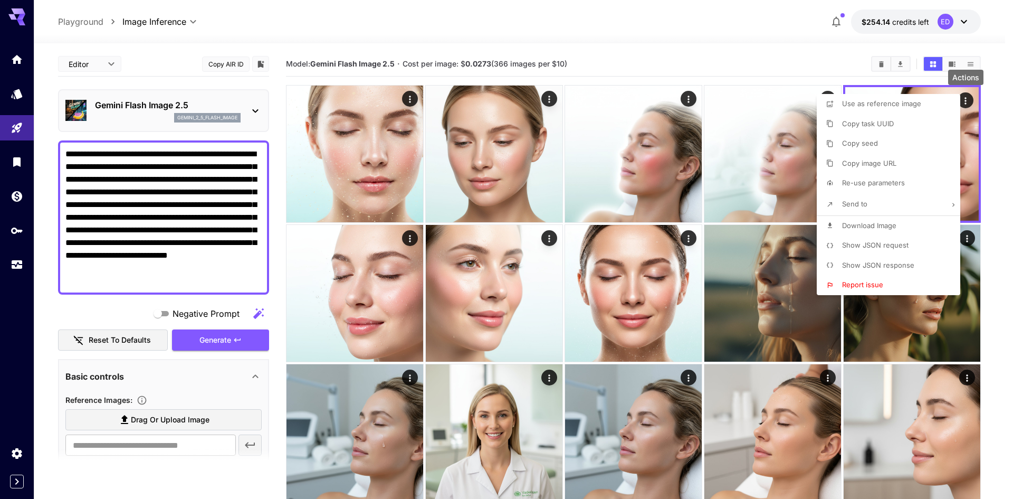
click at [877, 226] on span "Download Image" at bounding box center [869, 225] width 54 height 8
click at [135, 281] on div at bounding box center [506, 249] width 1013 height 499
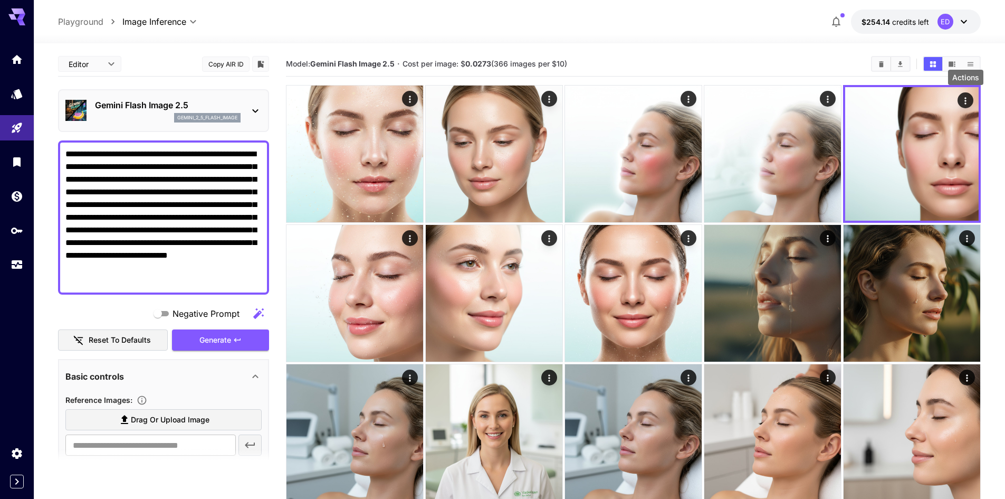
click at [144, 283] on textarea "**********" at bounding box center [163, 217] width 196 height 139
drag, startPoint x: 145, startPoint y: 283, endPoint x: 46, endPoint y: 133, distance: 180.2
click at [44, 140] on section "**********" at bounding box center [520, 427] width 972 height 768
paste textarea
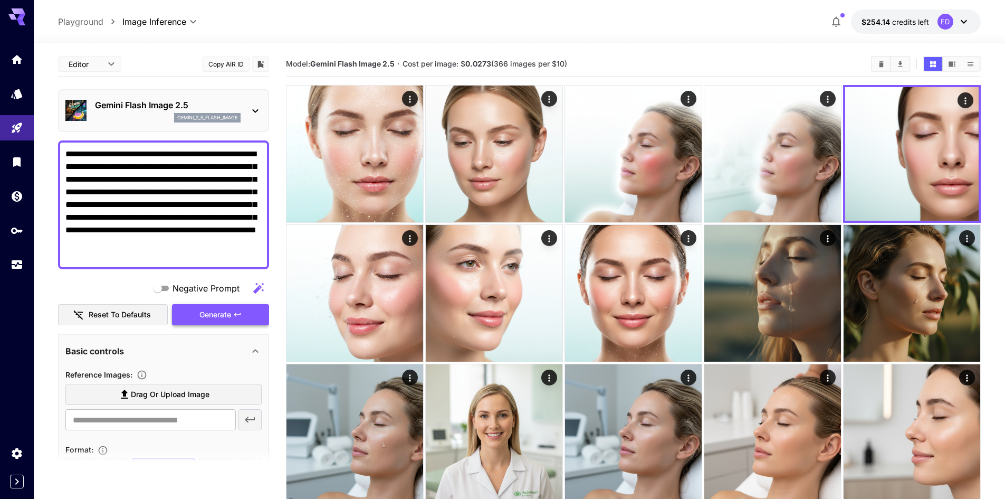
click at [217, 316] on span "Generate" at bounding box center [215, 314] width 32 height 13
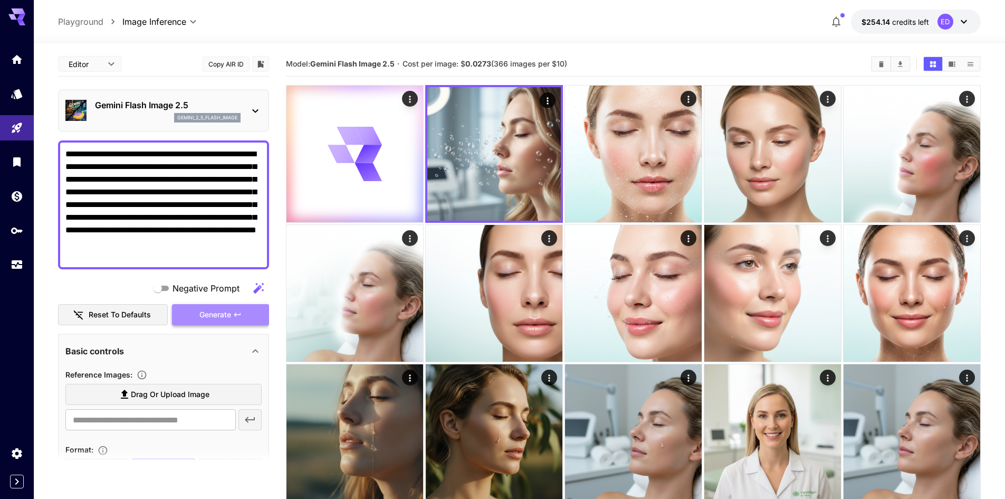
click at [231, 313] on span "Generate" at bounding box center [215, 314] width 32 height 13
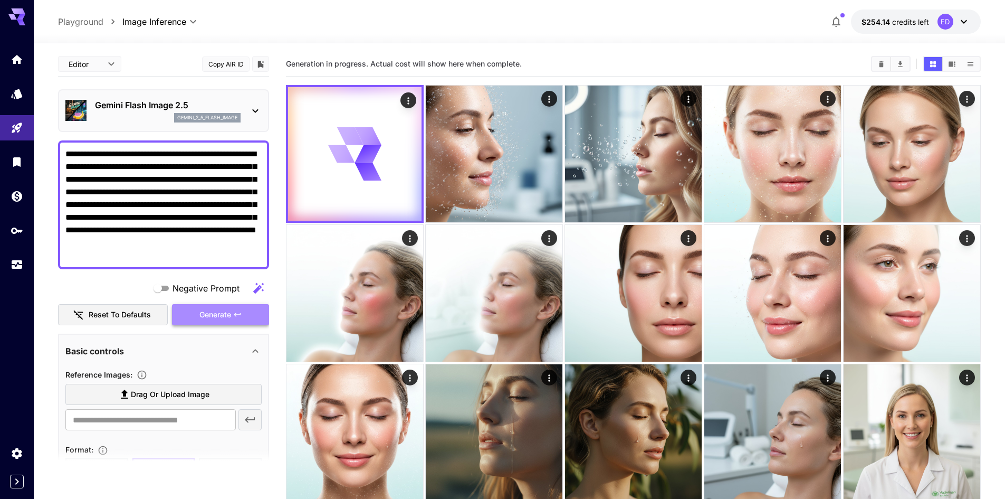
click at [223, 312] on span "Generate" at bounding box center [215, 314] width 32 height 13
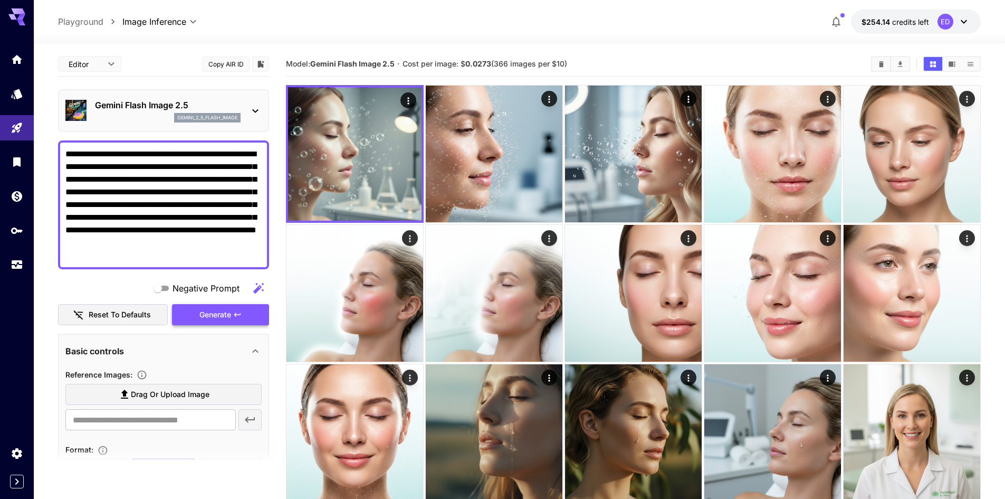
click at [239, 313] on icon "button" at bounding box center [237, 314] width 8 height 8
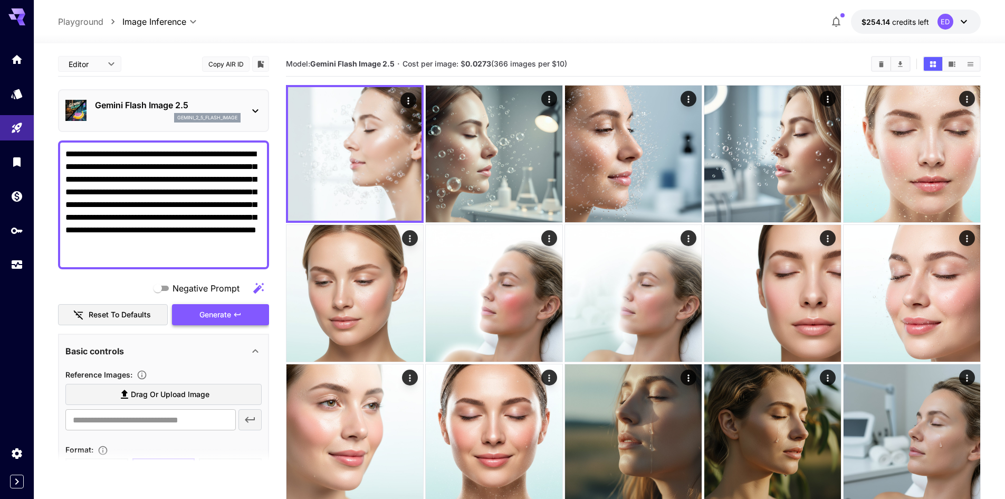
click at [216, 312] on span "Generate" at bounding box center [215, 314] width 32 height 13
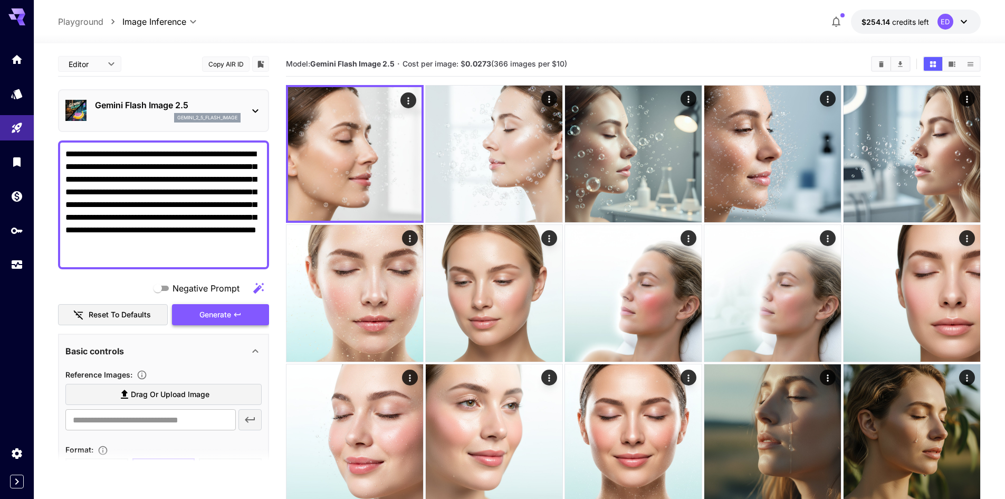
click at [223, 313] on span "Generate" at bounding box center [215, 314] width 32 height 13
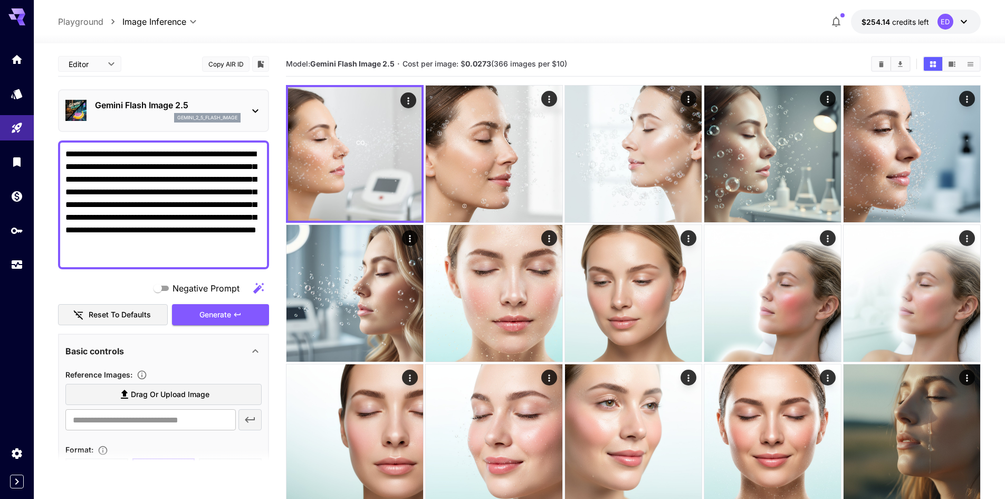
click at [142, 234] on textarea "**********" at bounding box center [163, 205] width 196 height 114
paste textarea "**********"
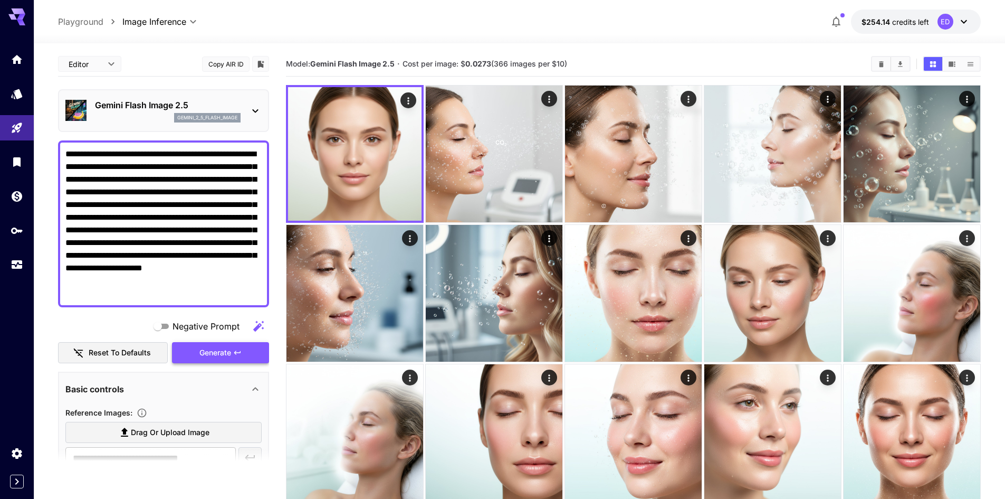
click at [206, 350] on span "Generate" at bounding box center [215, 352] width 32 height 13
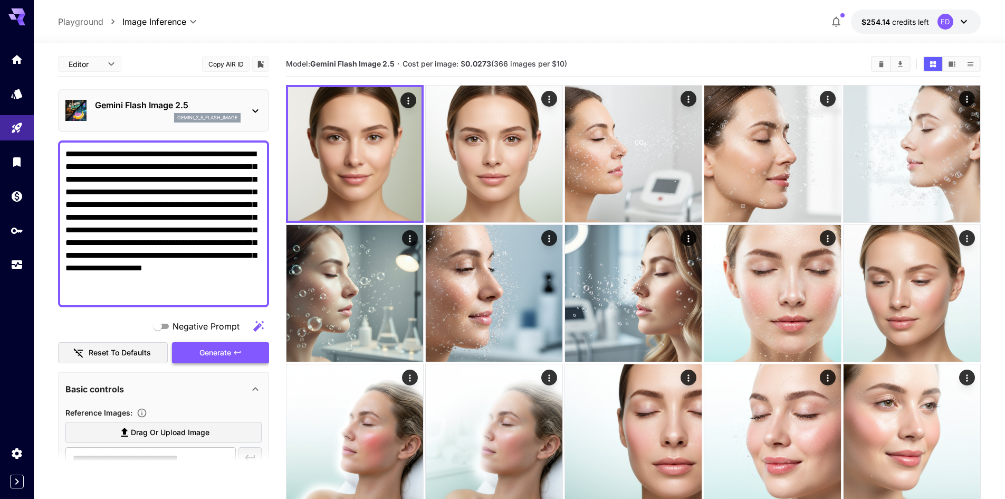
click at [196, 353] on button "Generate" at bounding box center [220, 353] width 97 height 22
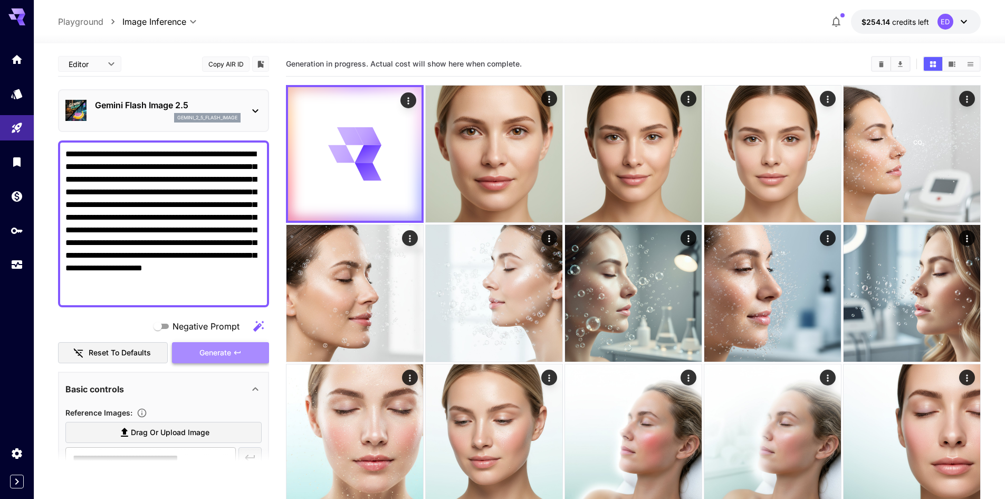
click at [223, 351] on span "Generate" at bounding box center [215, 352] width 32 height 13
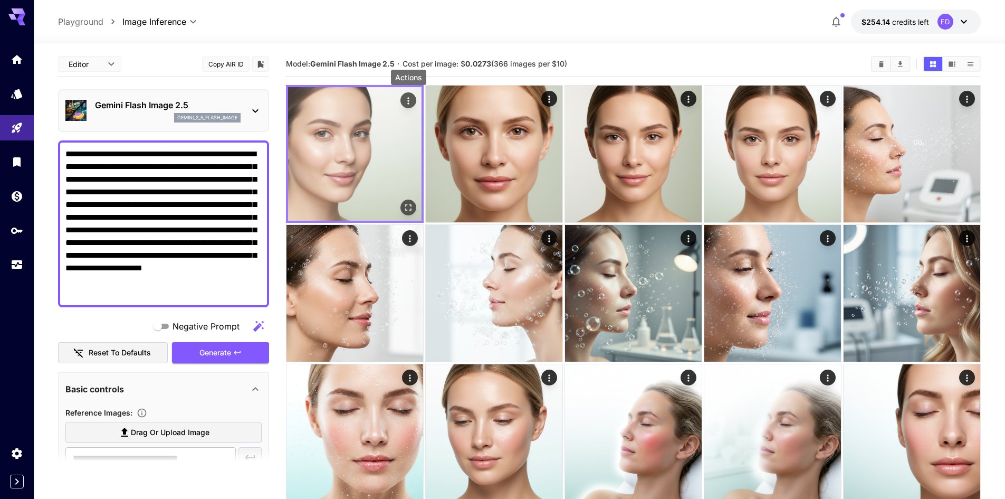
click at [410, 100] on icon "Actions" at bounding box center [408, 101] width 11 height 11
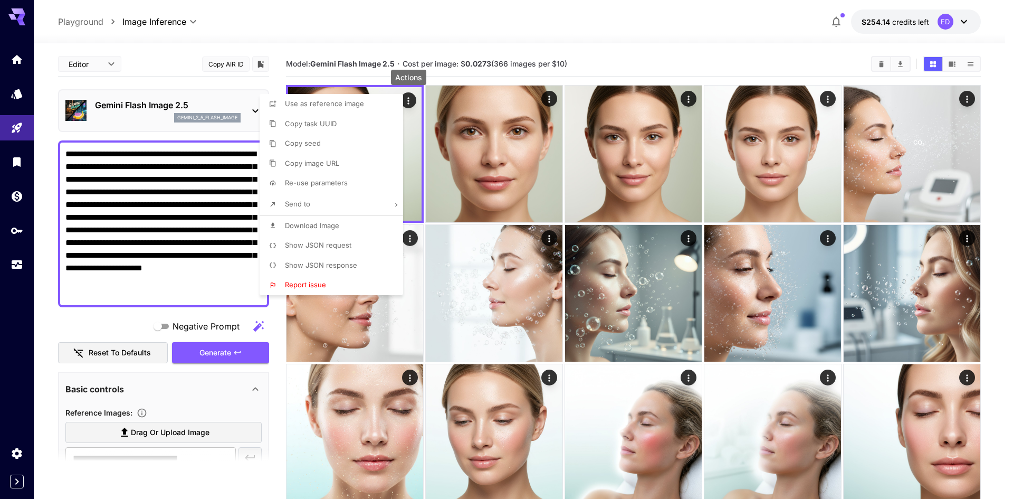
click at [410, 100] on div at bounding box center [506, 249] width 1013 height 499
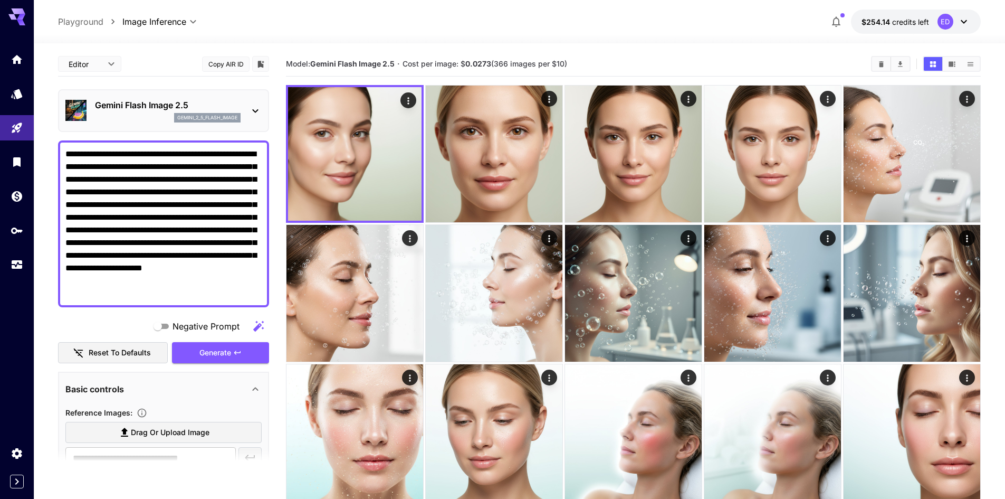
click at [128, 290] on textarea "**********" at bounding box center [163, 224] width 196 height 152
paste textarea
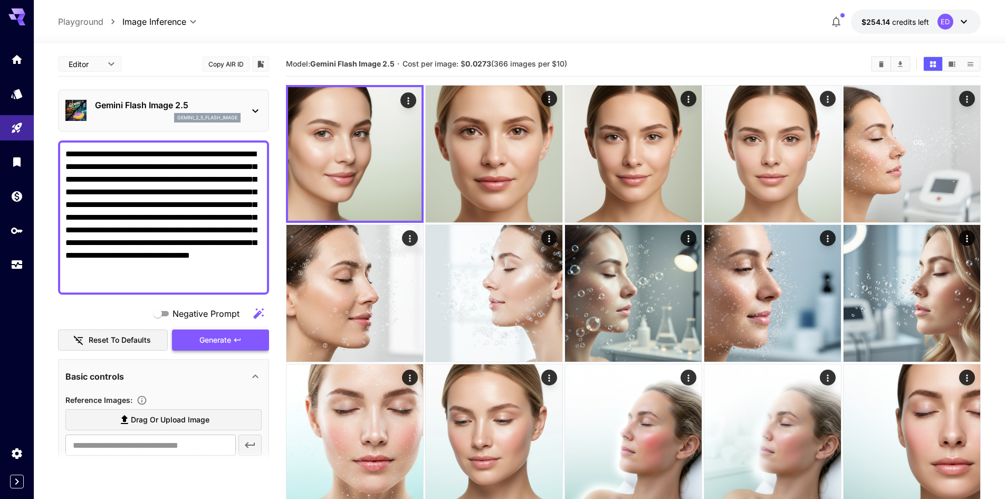
click at [229, 338] on span "Generate" at bounding box center [215, 340] width 32 height 13
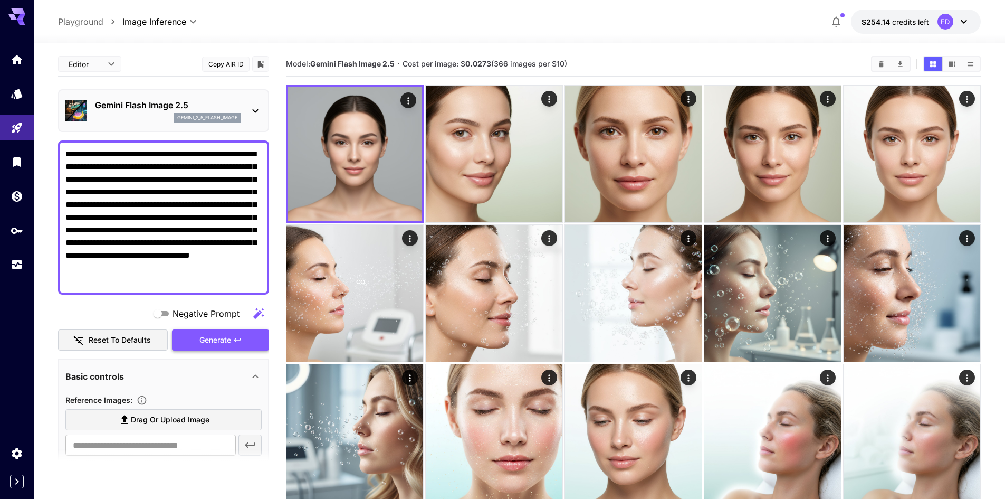
click at [216, 341] on span "Generate" at bounding box center [215, 340] width 32 height 13
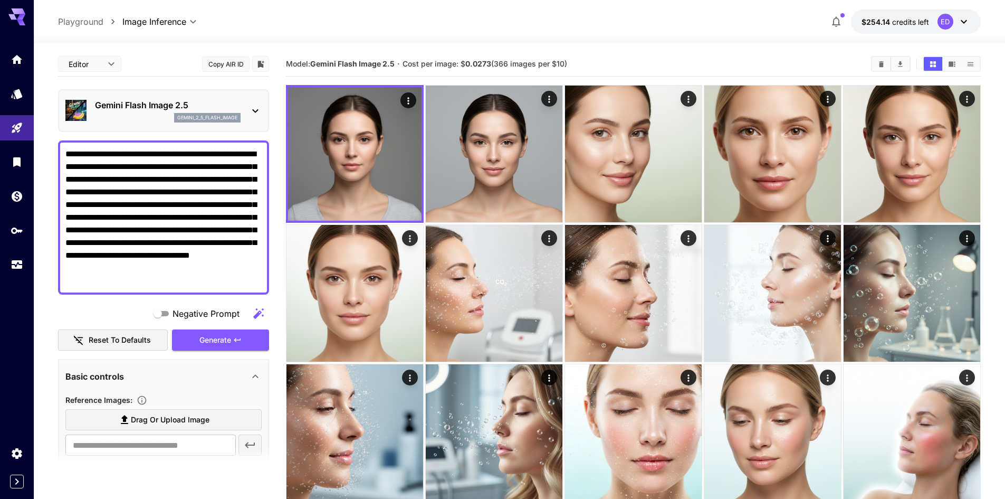
click at [139, 166] on textarea "**********" at bounding box center [163, 217] width 196 height 139
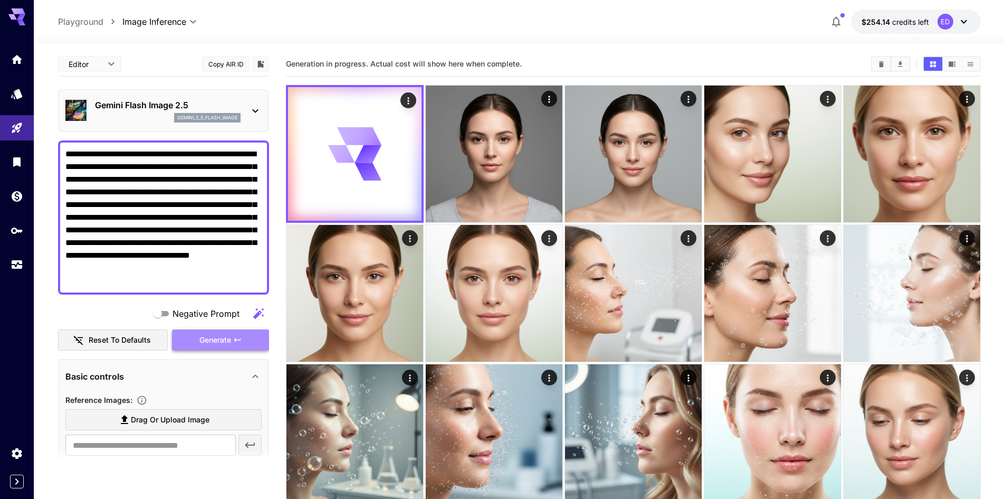
click at [209, 339] on span "Generate" at bounding box center [215, 340] width 32 height 13
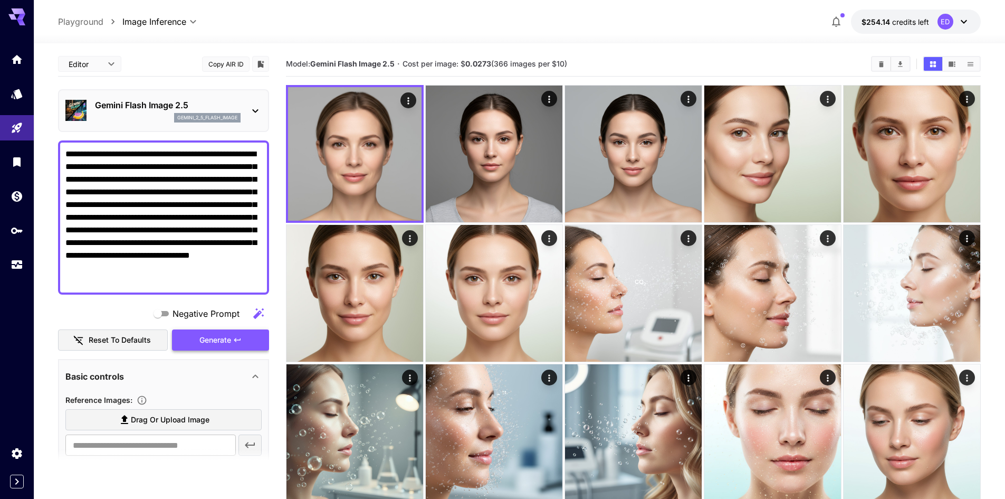
click at [214, 339] on span "Generate" at bounding box center [215, 340] width 32 height 13
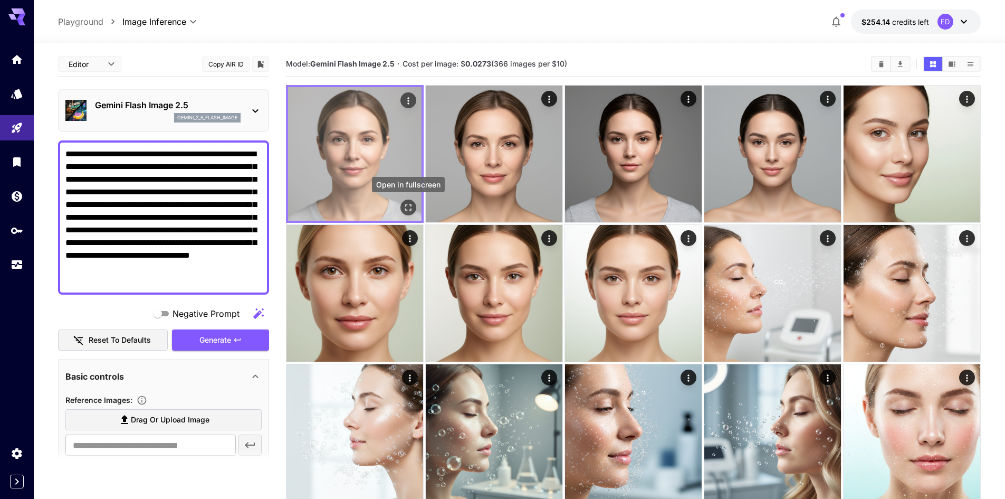
click at [407, 207] on icon "Open in fullscreen" at bounding box center [408, 207] width 11 height 11
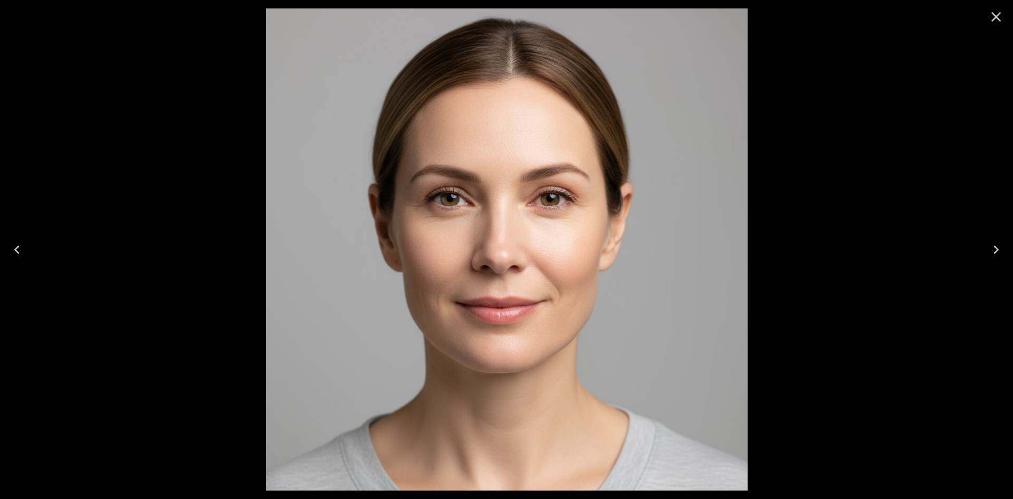
click at [997, 18] on icon "Close" at bounding box center [997, 17] width 10 height 10
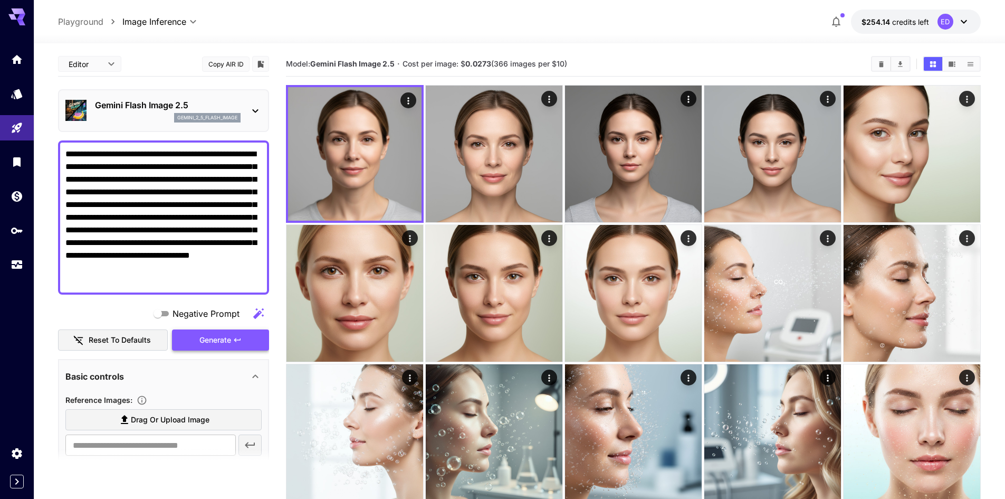
click at [216, 339] on span "Generate" at bounding box center [215, 340] width 32 height 13
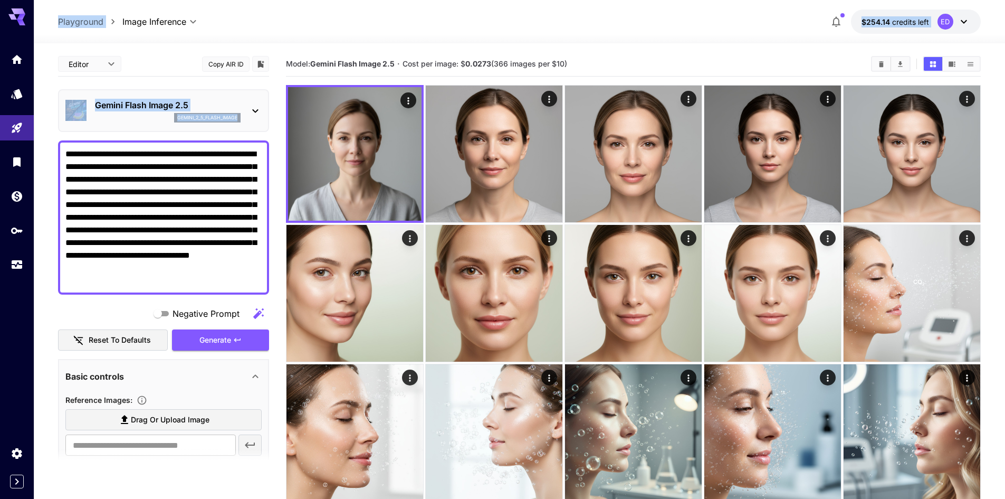
drag, startPoint x: 189, startPoint y: 287, endPoint x: 27, endPoint y: 144, distance: 215.7
click at [157, 239] on textarea "**********" at bounding box center [163, 217] width 196 height 139
drag, startPoint x: 163, startPoint y: 280, endPoint x: 65, endPoint y: 151, distance: 162.0
click at [65, 151] on div "**********" at bounding box center [163, 217] width 211 height 154
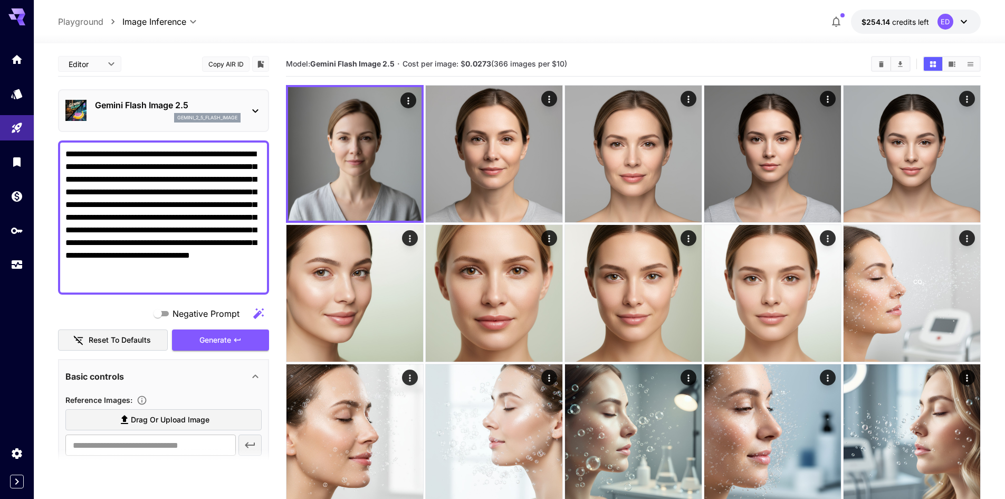
paste textarea
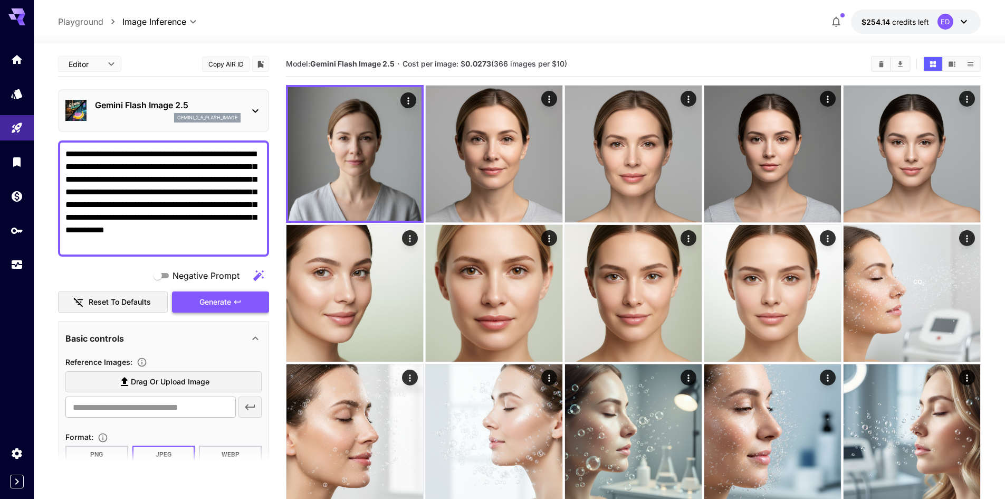
click at [216, 304] on span "Generate" at bounding box center [215, 302] width 32 height 13
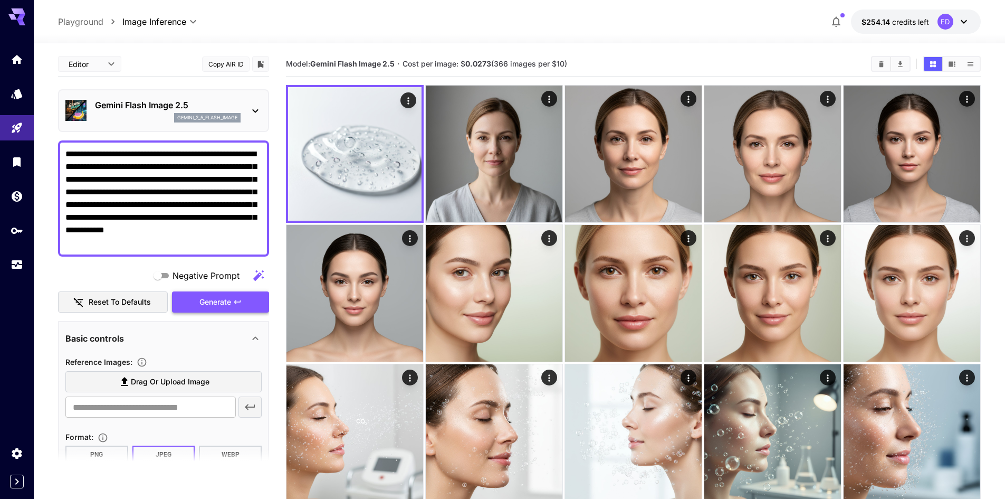
click at [224, 300] on span "Generate" at bounding box center [215, 302] width 32 height 13
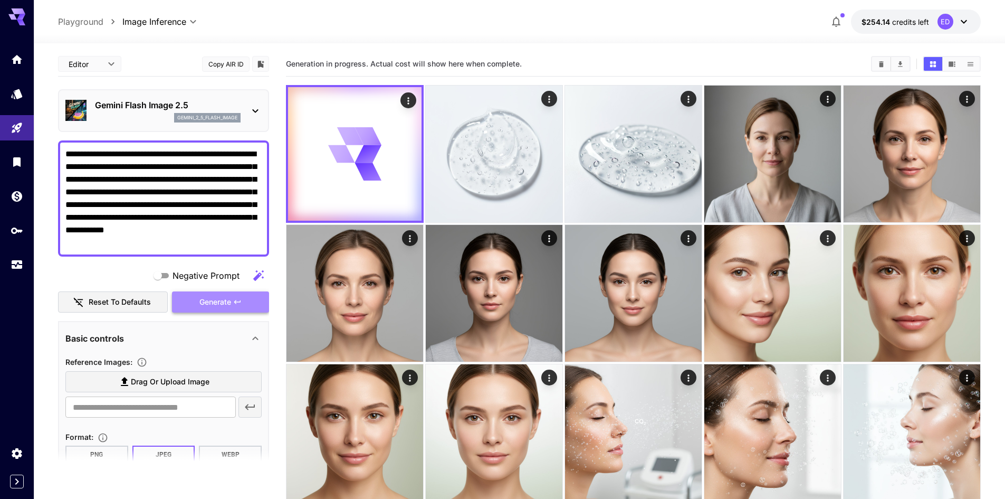
click at [208, 303] on span "Generate" at bounding box center [215, 302] width 32 height 13
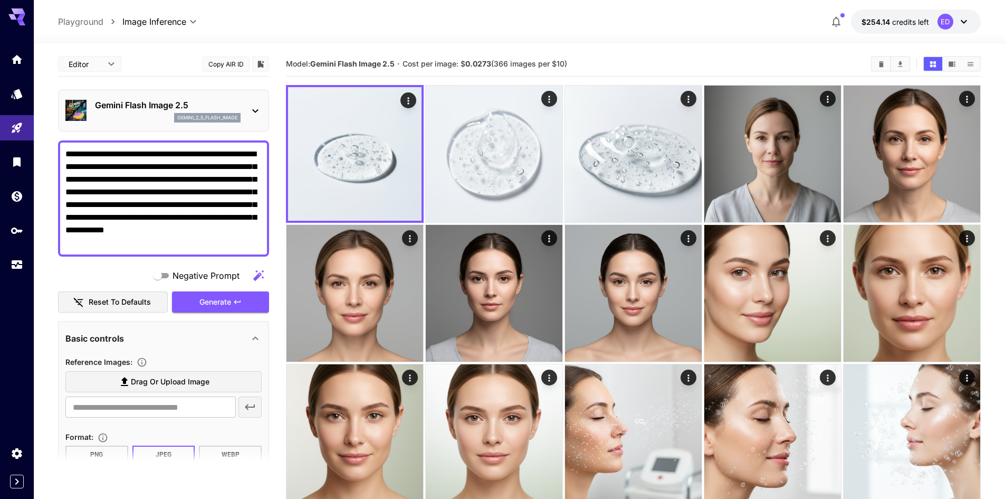
drag, startPoint x: 157, startPoint y: 244, endPoint x: 35, endPoint y: 137, distance: 162.3
paste textarea
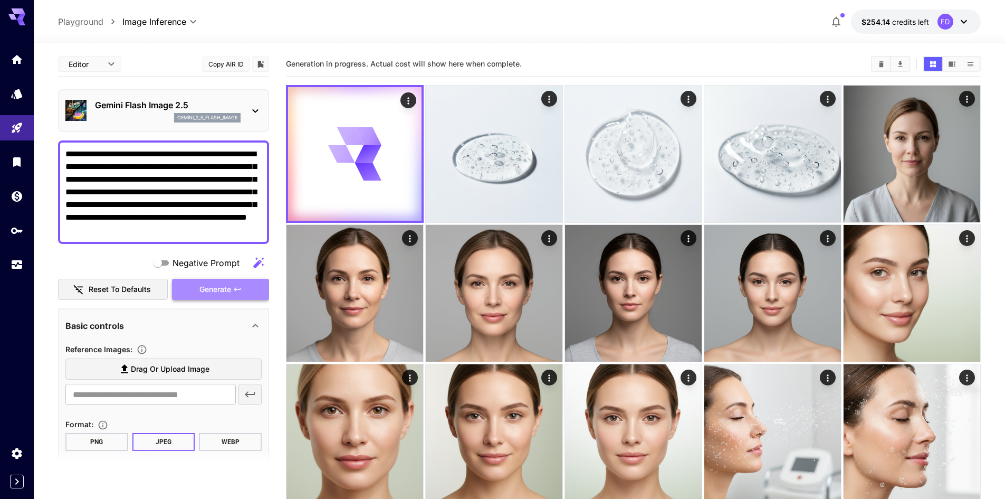
click at [203, 284] on span "Generate" at bounding box center [215, 289] width 32 height 13
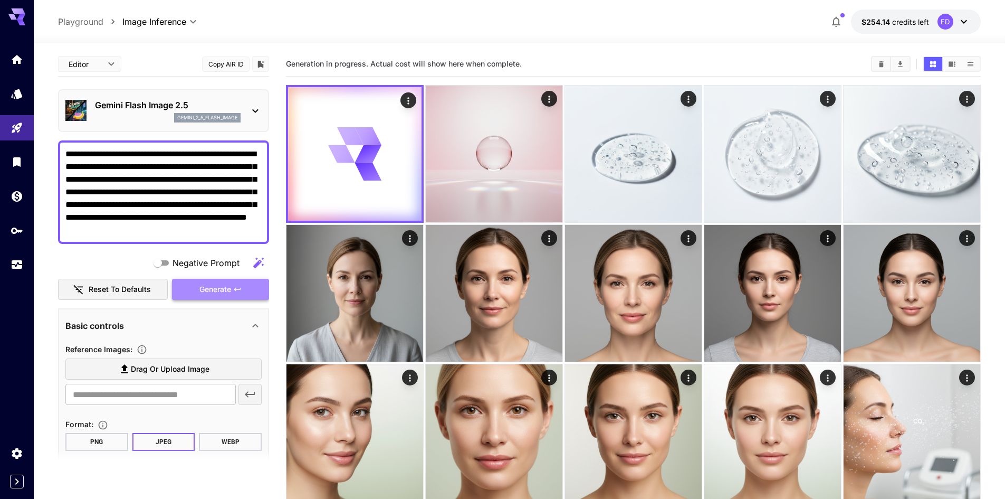
click at [239, 288] on icon "button" at bounding box center [237, 289] width 8 height 8
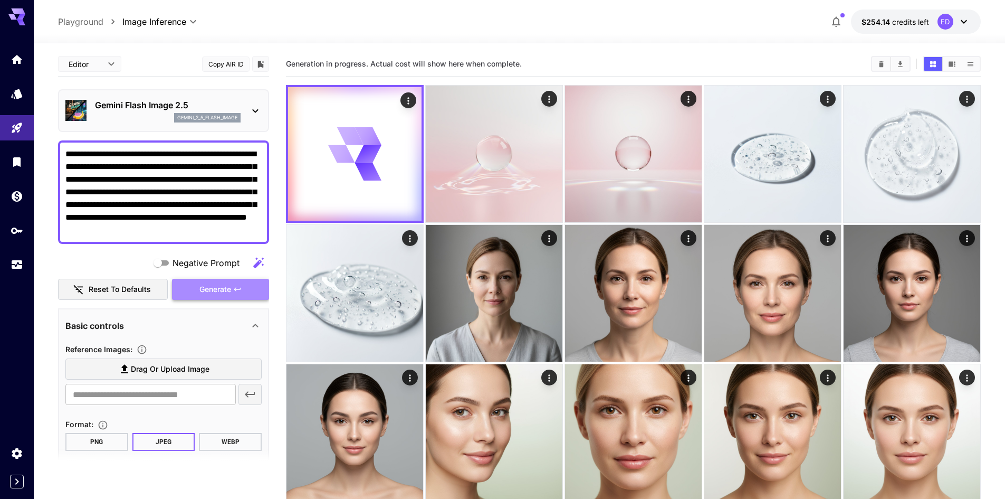
click at [232, 286] on button "Generate" at bounding box center [220, 290] width 97 height 22
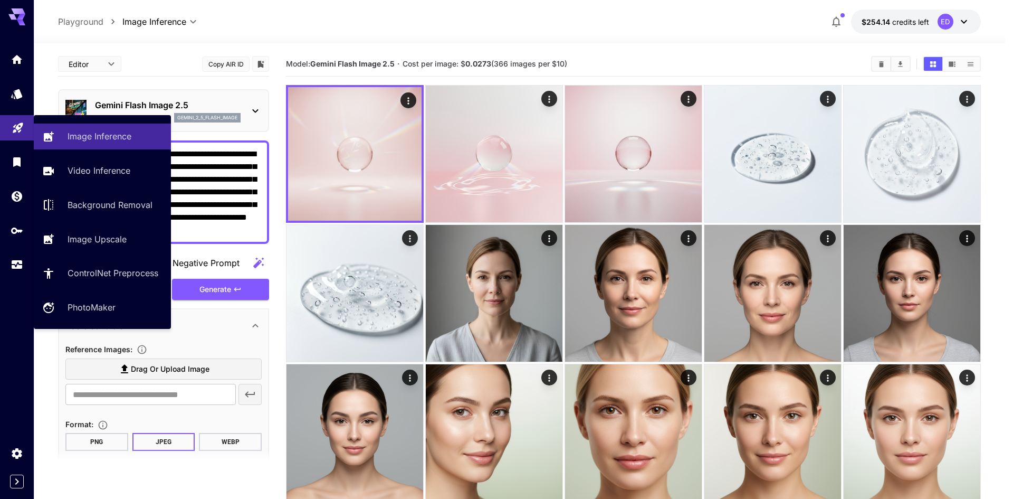
drag, startPoint x: 236, startPoint y: 229, endPoint x: 11, endPoint y: 136, distance: 244.2
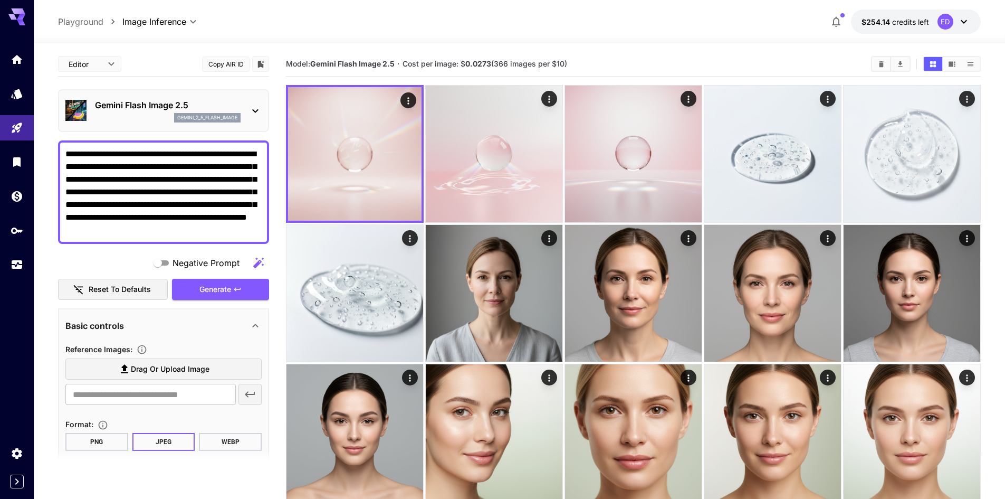
paste textarea "**********"
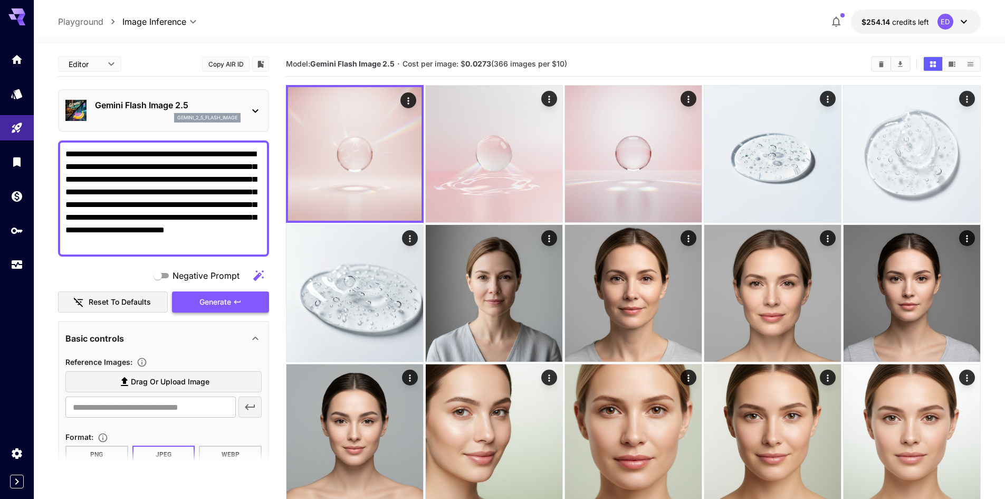
type textarea "**********"
click at [222, 297] on span "Generate" at bounding box center [215, 302] width 32 height 13
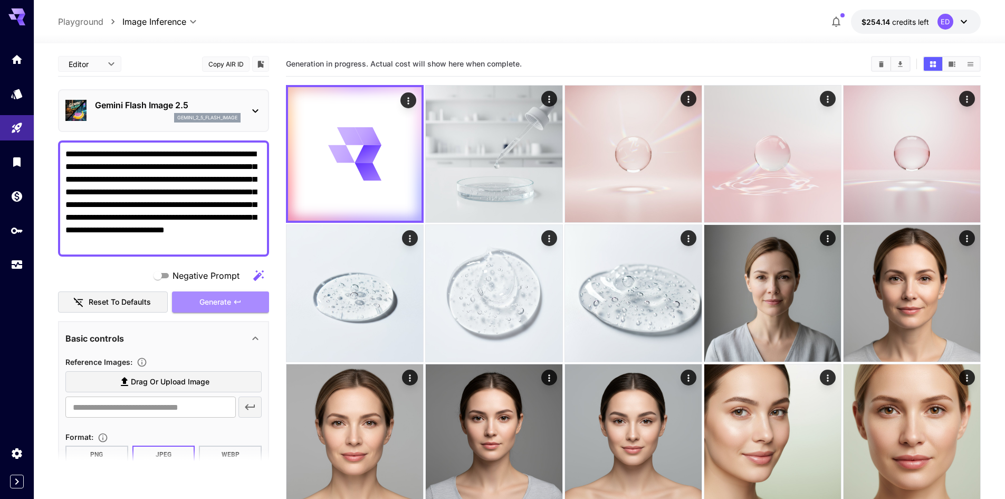
click at [229, 298] on span "Generate" at bounding box center [215, 302] width 32 height 13
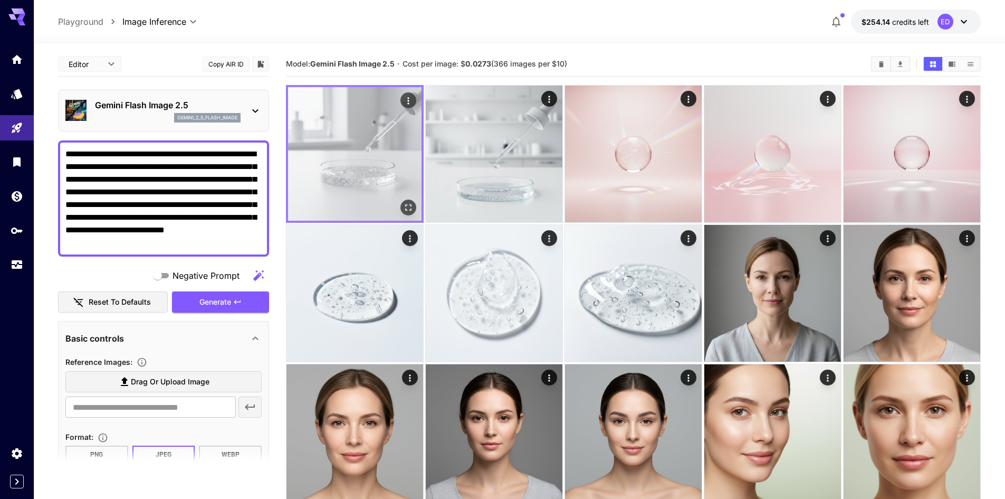
click at [372, 152] on img at bounding box center [355, 154] width 134 height 134
click at [406, 206] on icon "Open in fullscreen" at bounding box center [408, 207] width 6 height 6
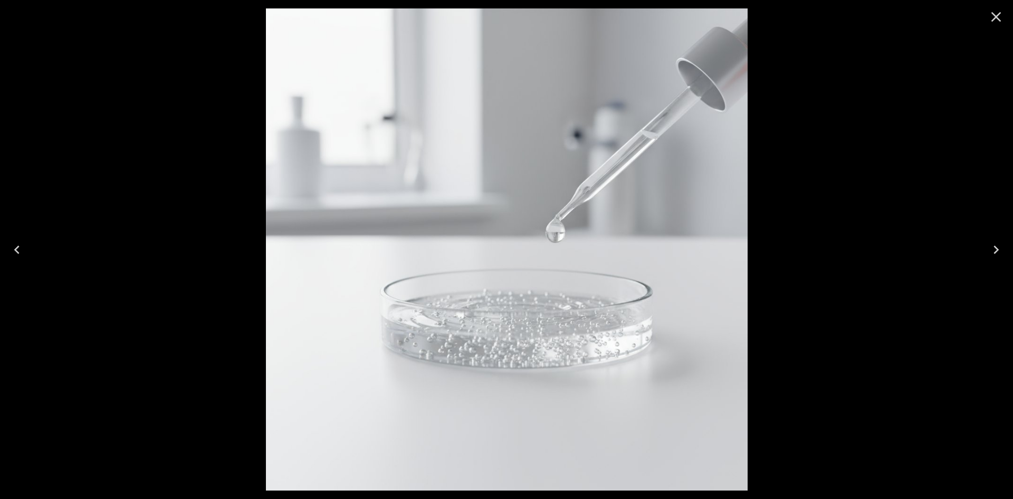
click at [824, 291] on div at bounding box center [506, 249] width 1013 height 499
click at [994, 22] on icon "Close" at bounding box center [996, 16] width 17 height 17
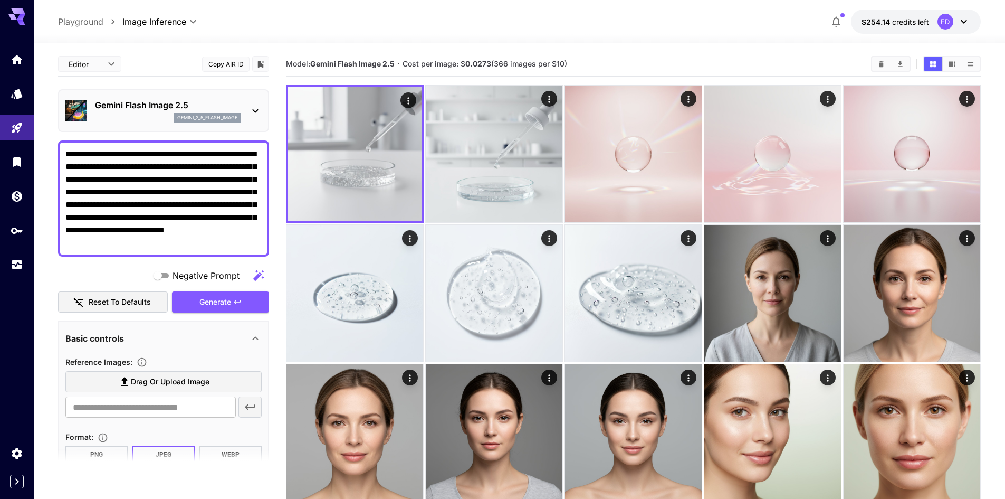
drag, startPoint x: 192, startPoint y: 240, endPoint x: 43, endPoint y: 150, distance: 174.5
paste textarea
click at [213, 298] on span "Generate" at bounding box center [215, 302] width 32 height 13
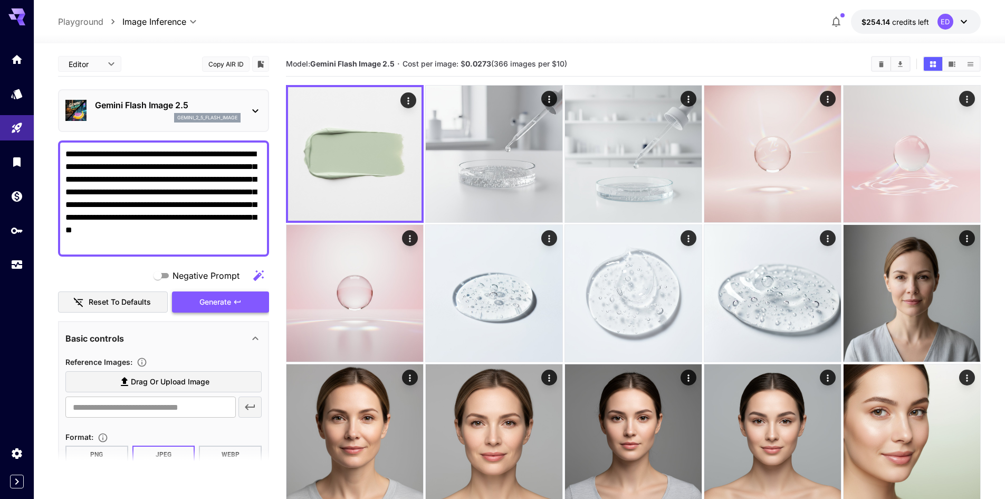
click at [216, 303] on span "Generate" at bounding box center [215, 302] width 32 height 13
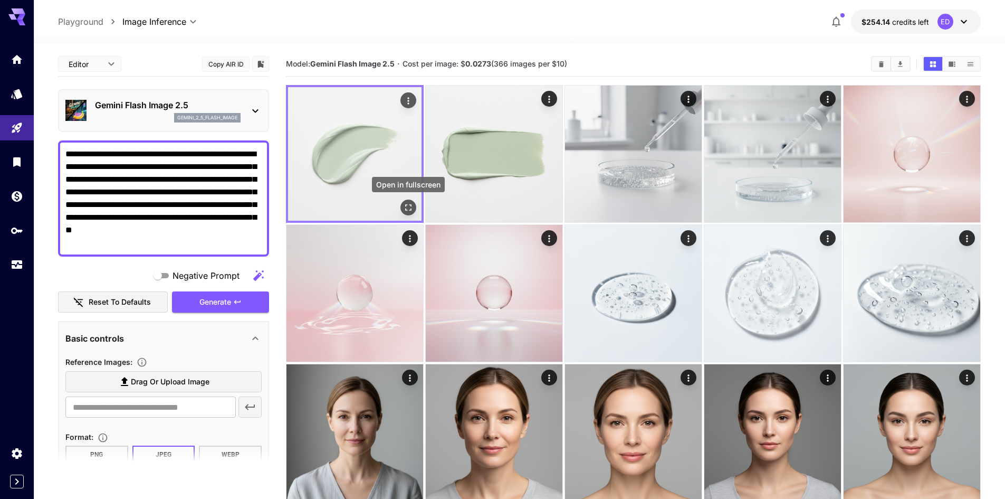
click at [412, 210] on icon "Open in fullscreen" at bounding box center [408, 207] width 11 height 11
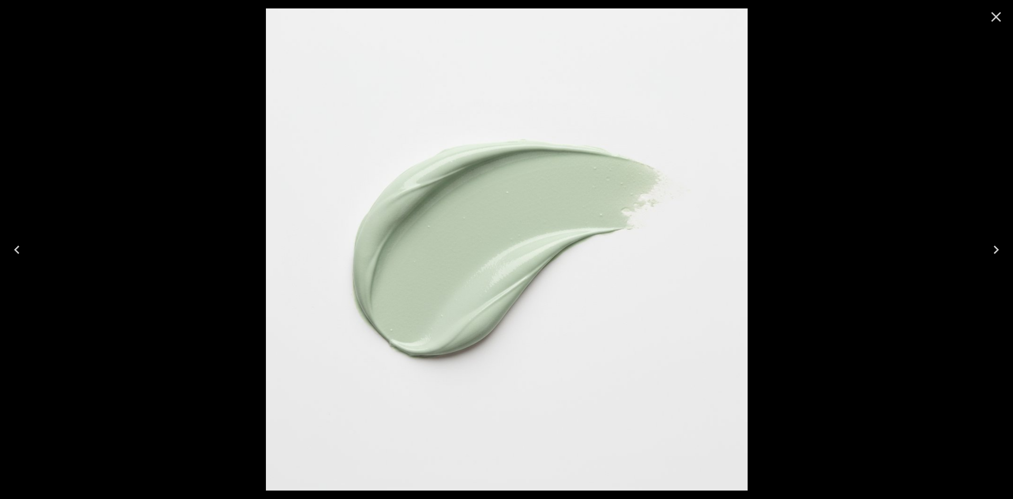
click at [828, 306] on div at bounding box center [506, 249] width 1013 height 499
click at [991, 23] on icon "Close" at bounding box center [996, 16] width 17 height 17
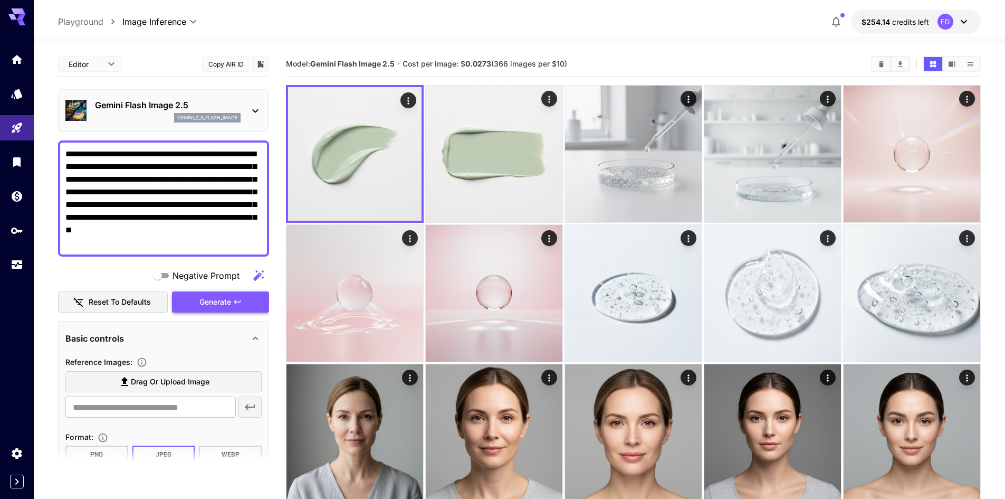
click at [223, 306] on span "Generate" at bounding box center [215, 302] width 32 height 13
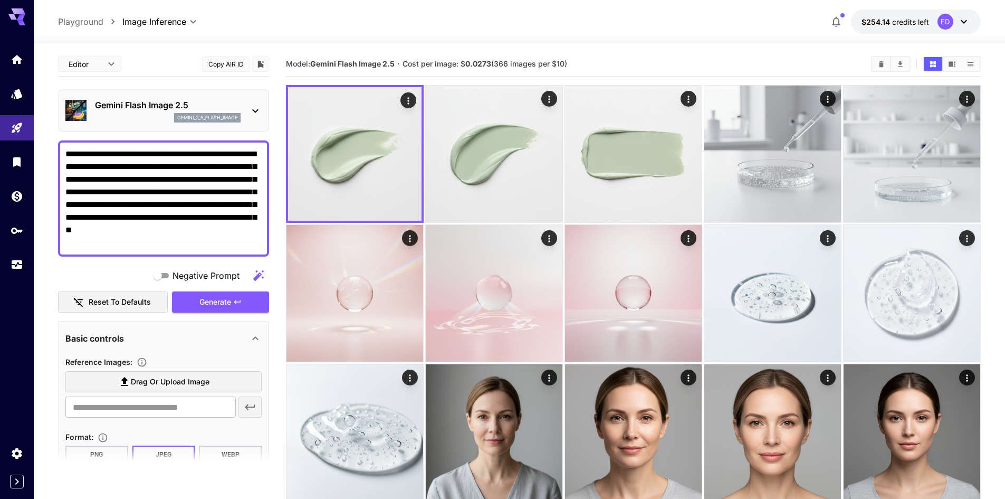
drag, startPoint x: 112, startPoint y: 230, endPoint x: 40, endPoint y: 151, distance: 107.2
paste textarea "**********"
click at [220, 303] on span "Generate" at bounding box center [215, 302] width 32 height 13
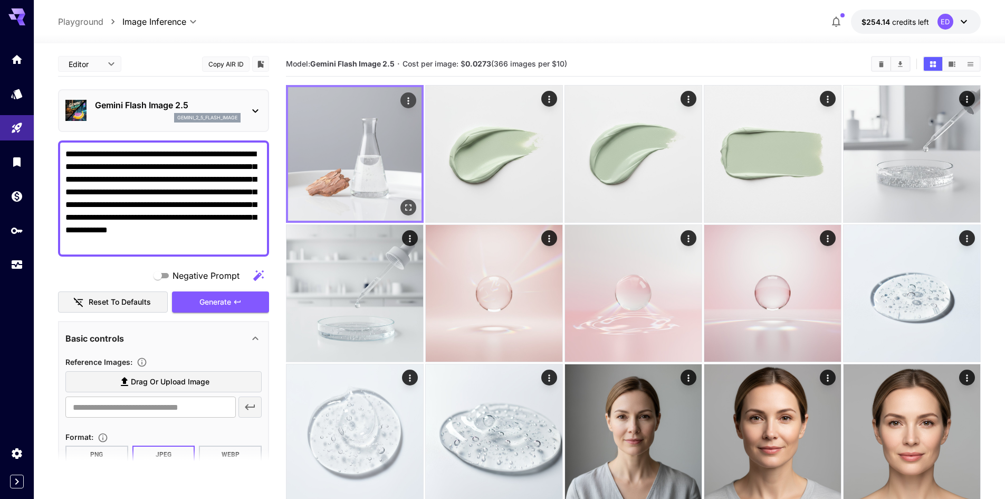
click at [323, 173] on img at bounding box center [355, 154] width 134 height 134
click at [412, 209] on icon "Open in fullscreen" at bounding box center [408, 207] width 11 height 11
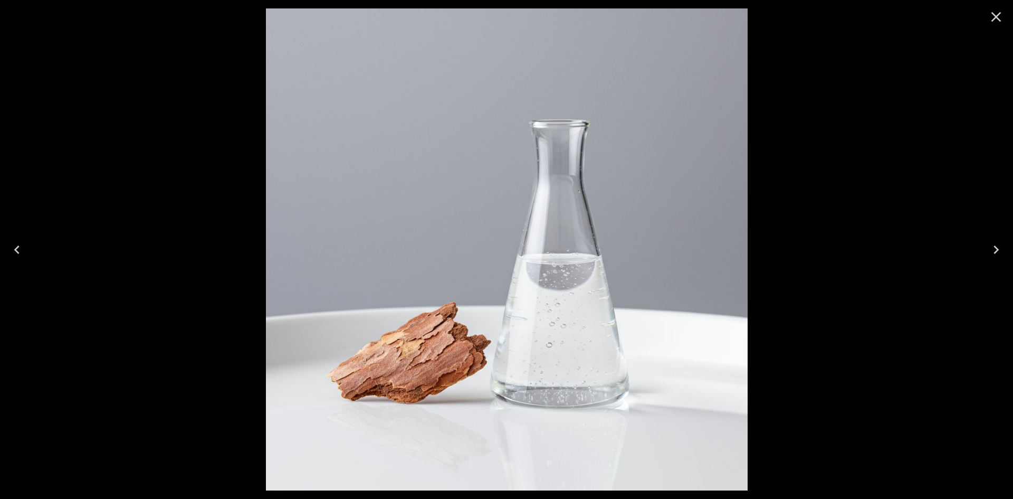
click at [783, 313] on div at bounding box center [506, 249] width 1013 height 499
click at [993, 19] on icon "Close" at bounding box center [996, 16] width 17 height 17
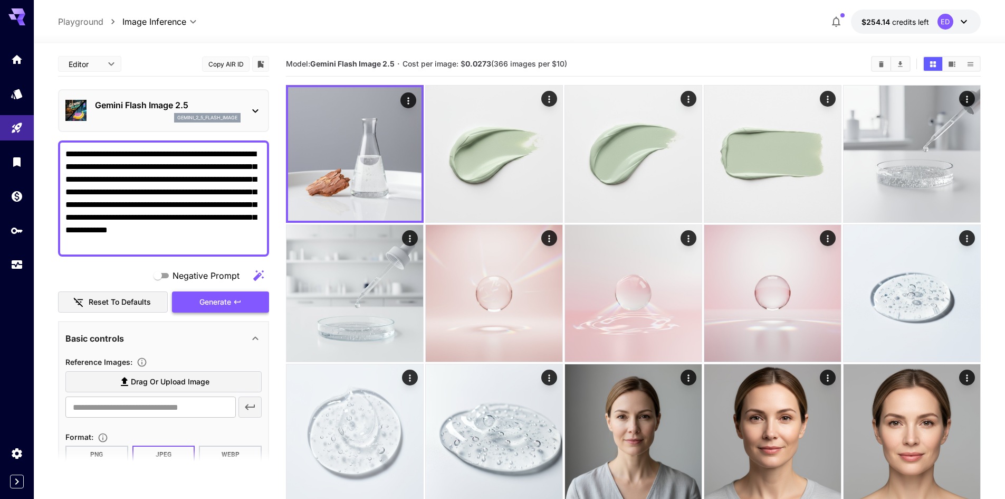
click at [220, 303] on span "Generate" at bounding box center [215, 302] width 32 height 13
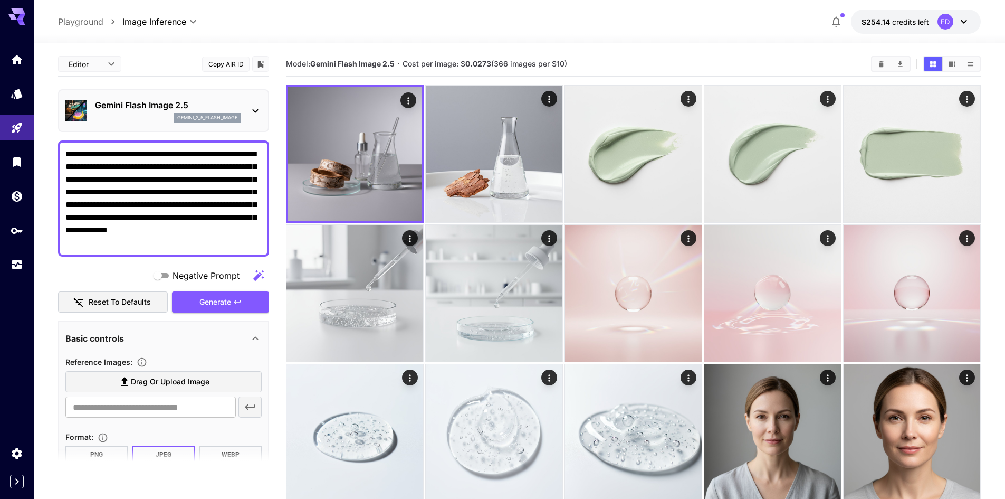
drag, startPoint x: 121, startPoint y: 249, endPoint x: 30, endPoint y: 148, distance: 135.6
paste textarea "**********"
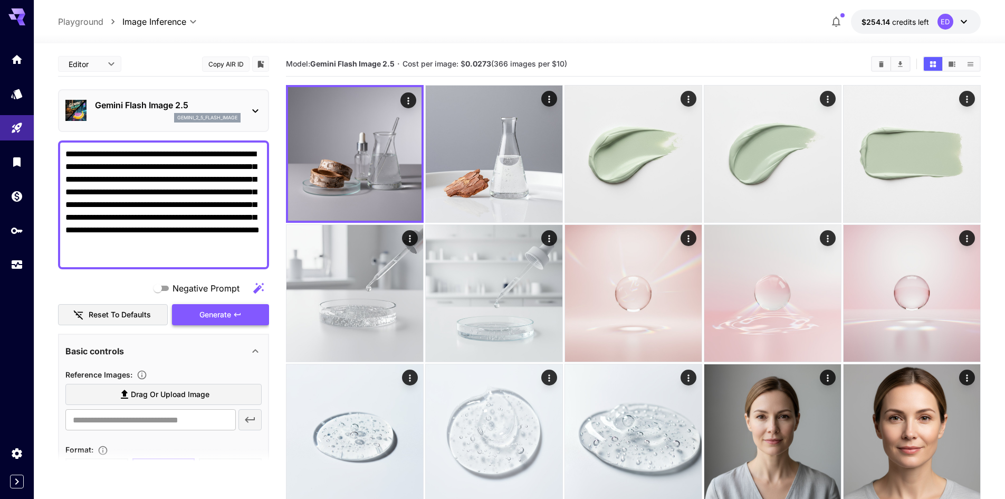
type textarea "**********"
click at [210, 317] on span "Generate" at bounding box center [215, 314] width 32 height 13
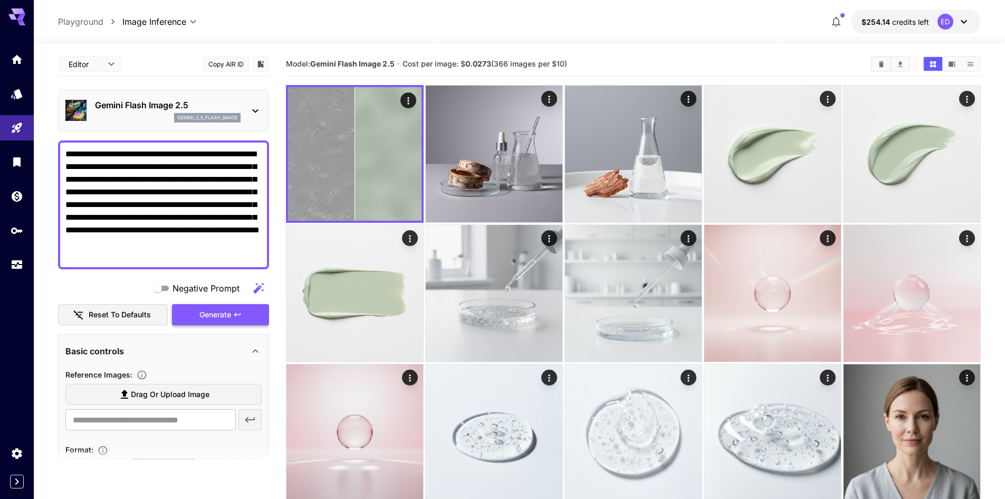
click at [212, 312] on span "Generate" at bounding box center [215, 314] width 32 height 13
